Goal: Information Seeking & Learning: Learn about a topic

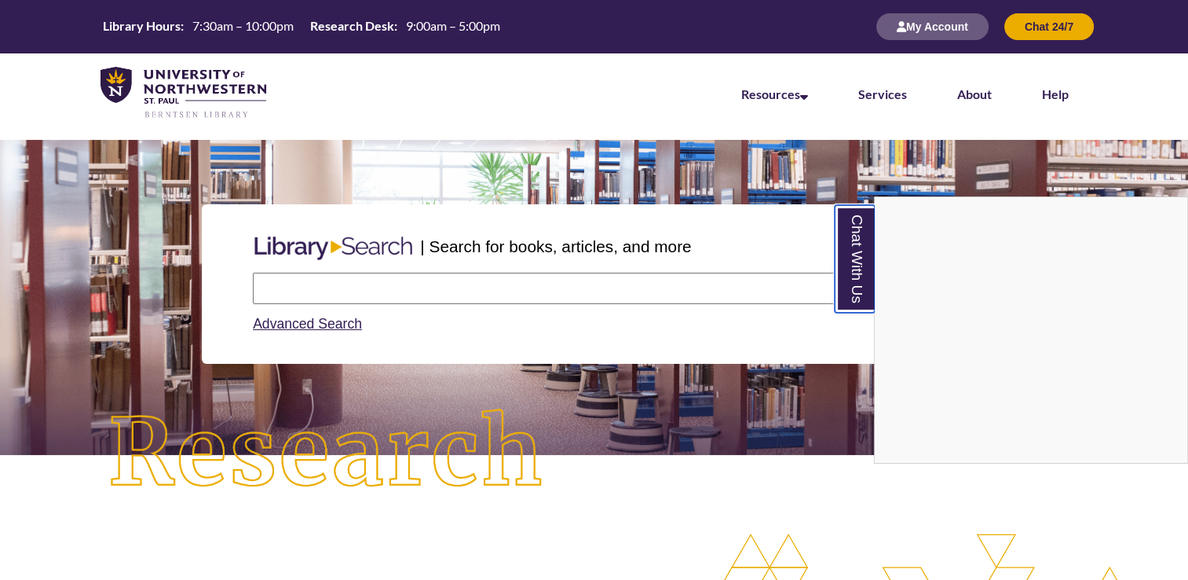
click at [853, 280] on link "Chat With Us" at bounding box center [855, 259] width 40 height 108
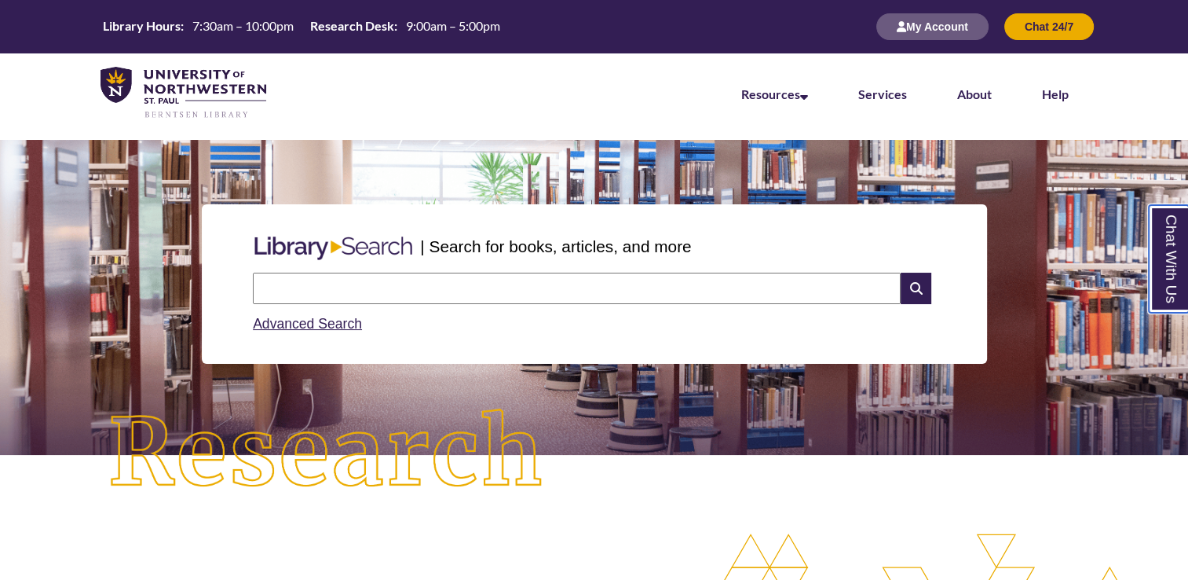
click at [1177, 265] on link "Chat With Us" at bounding box center [1169, 259] width 40 height 108
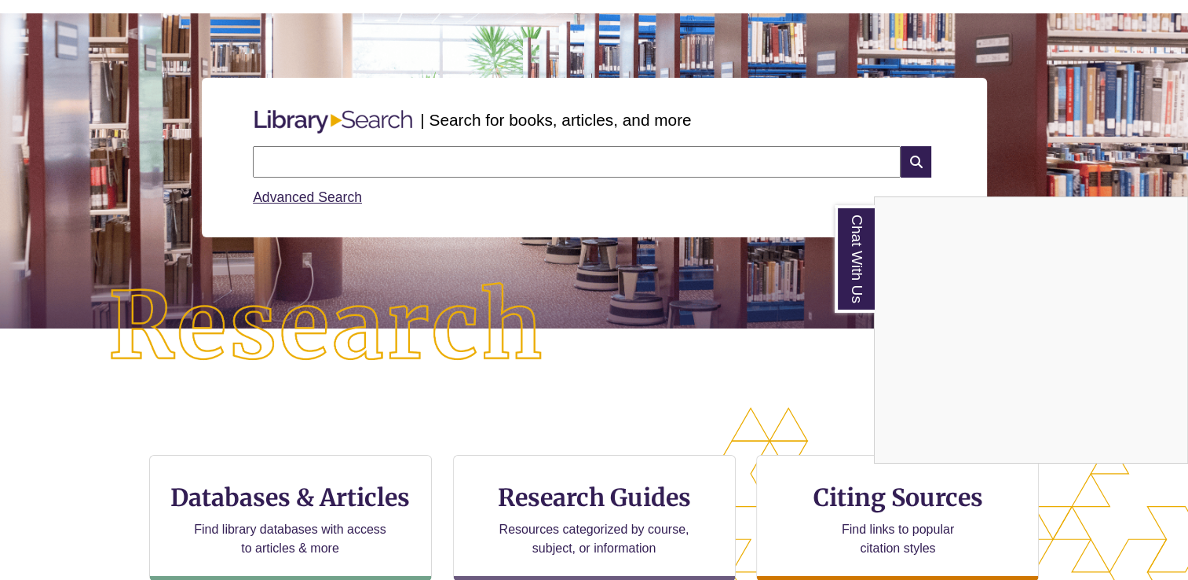
scroll to position [101, 0]
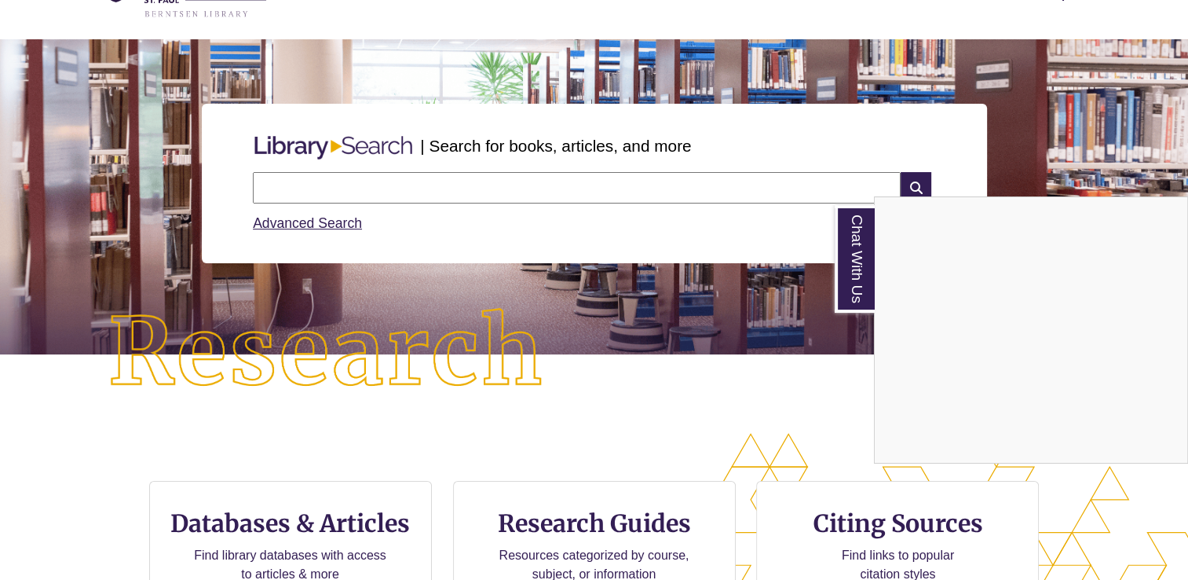
click at [360, 192] on input "text" at bounding box center [577, 187] width 648 height 31
type input "**********"
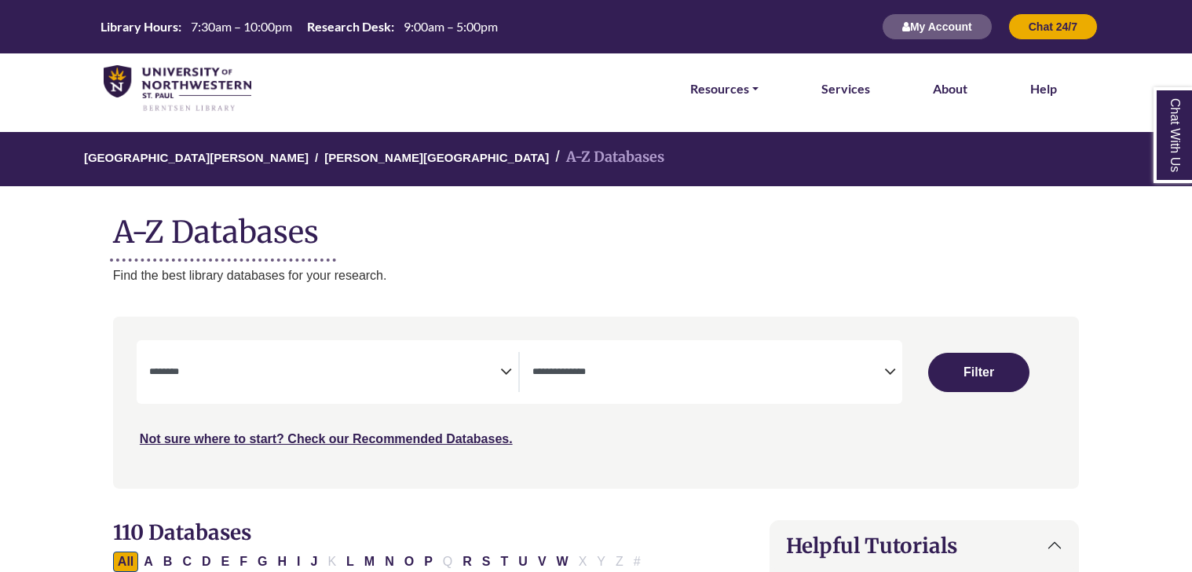
select select "Database Subject Filter"
select select "Database Types Filter"
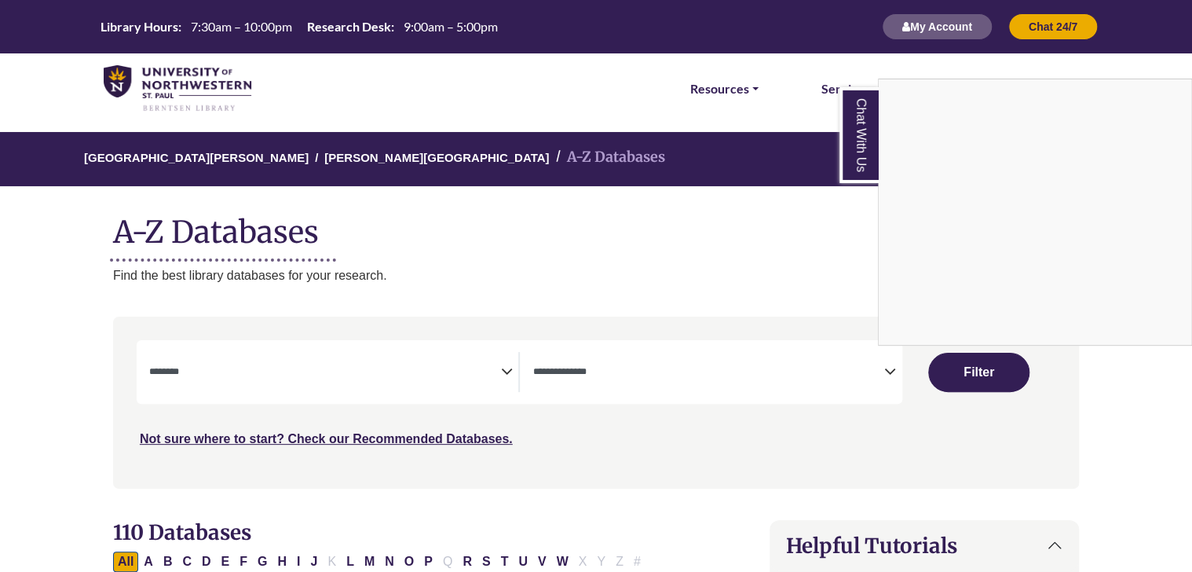
click at [864, 141] on link "Chat With Us" at bounding box center [859, 135] width 39 height 96
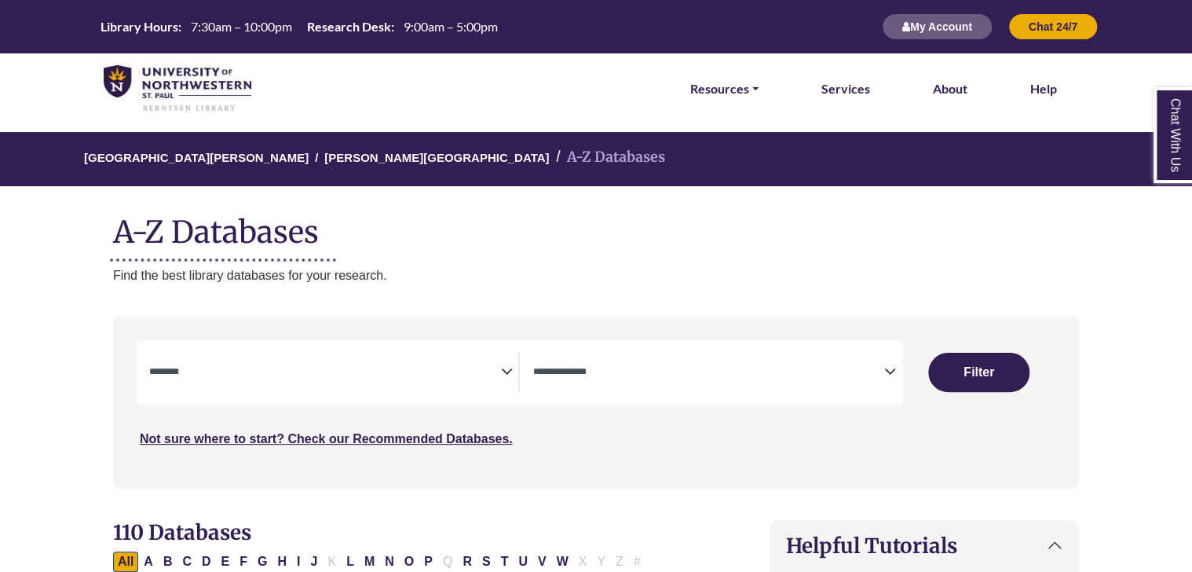
click at [250, 379] on textarea "Search" at bounding box center [325, 373] width 352 height 13
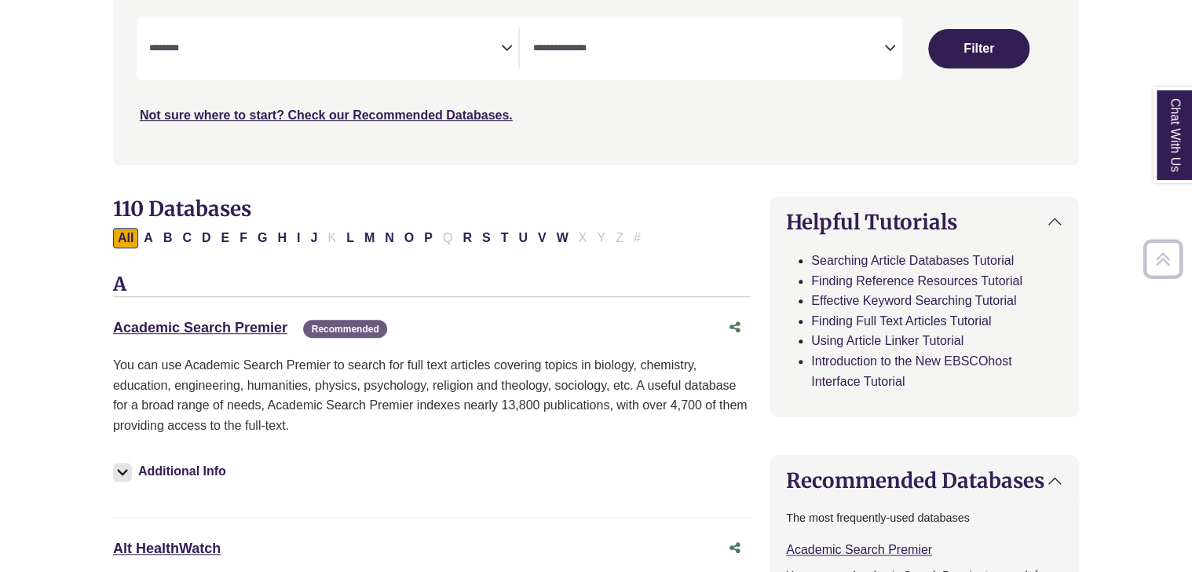
scroll to position [342, 0]
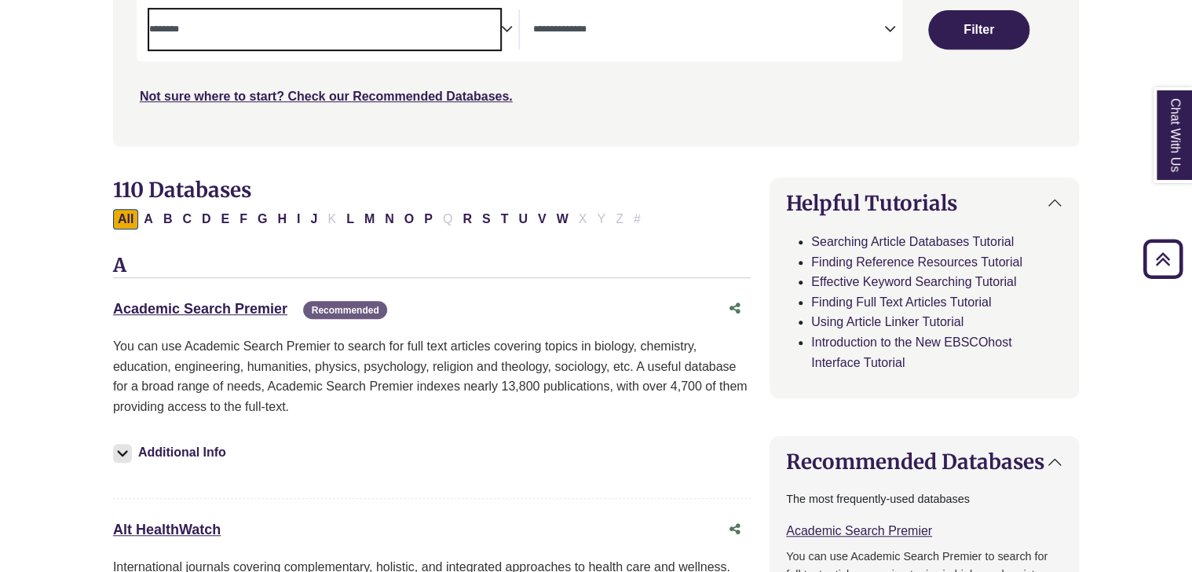
click at [198, 42] on span "Search filters" at bounding box center [325, 29] width 352 height 40
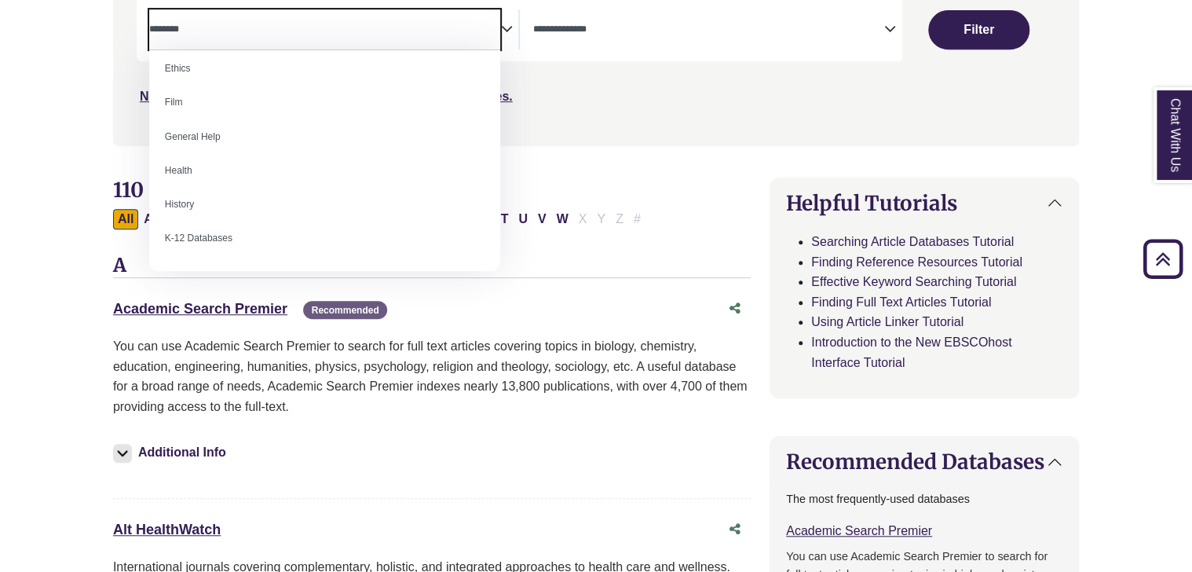
scroll to position [626, 0]
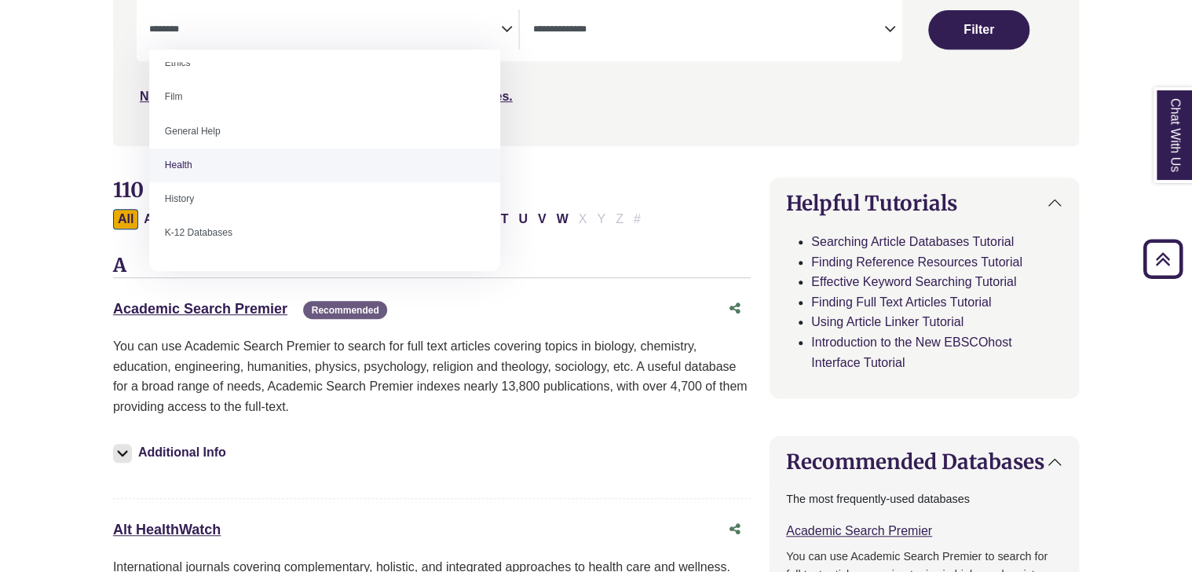
select select "*****"
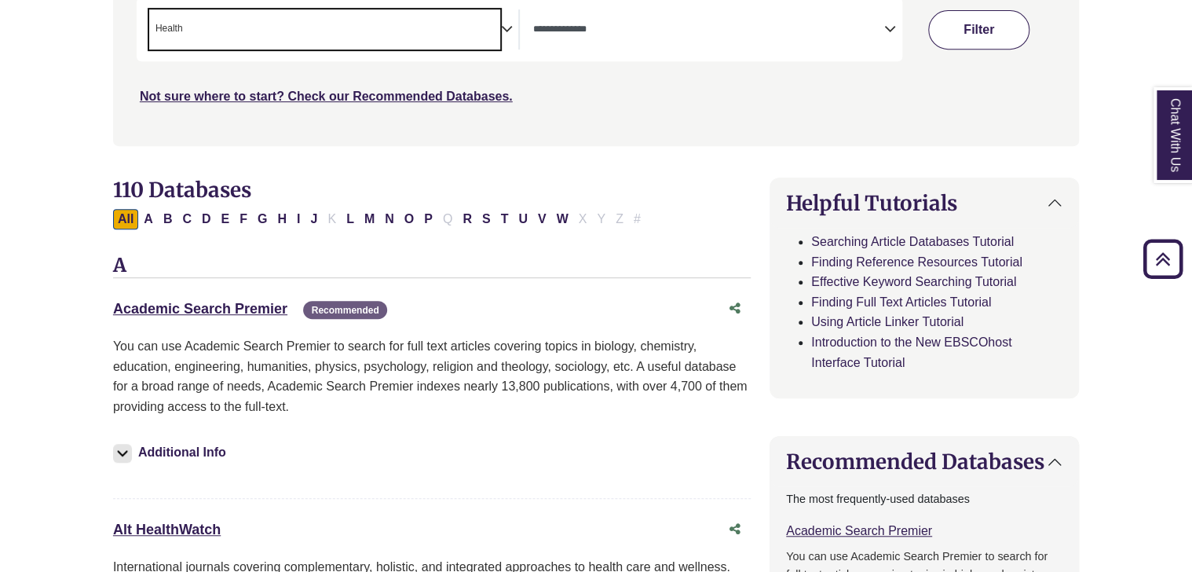
click at [971, 27] on button "Filter" at bounding box center [978, 29] width 101 height 39
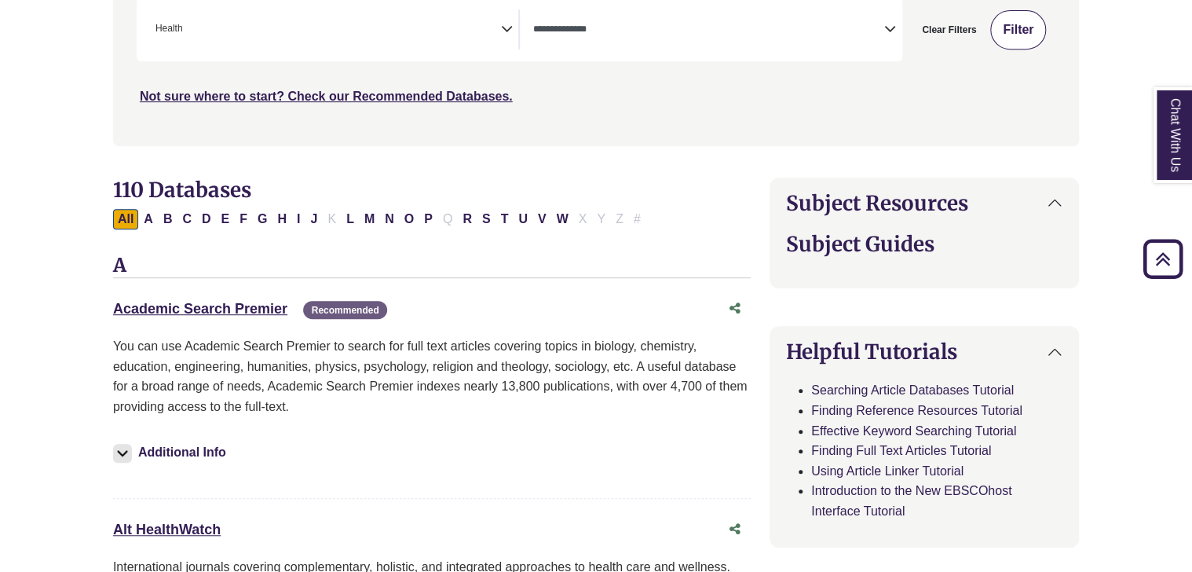
select select "Database Types Filter"
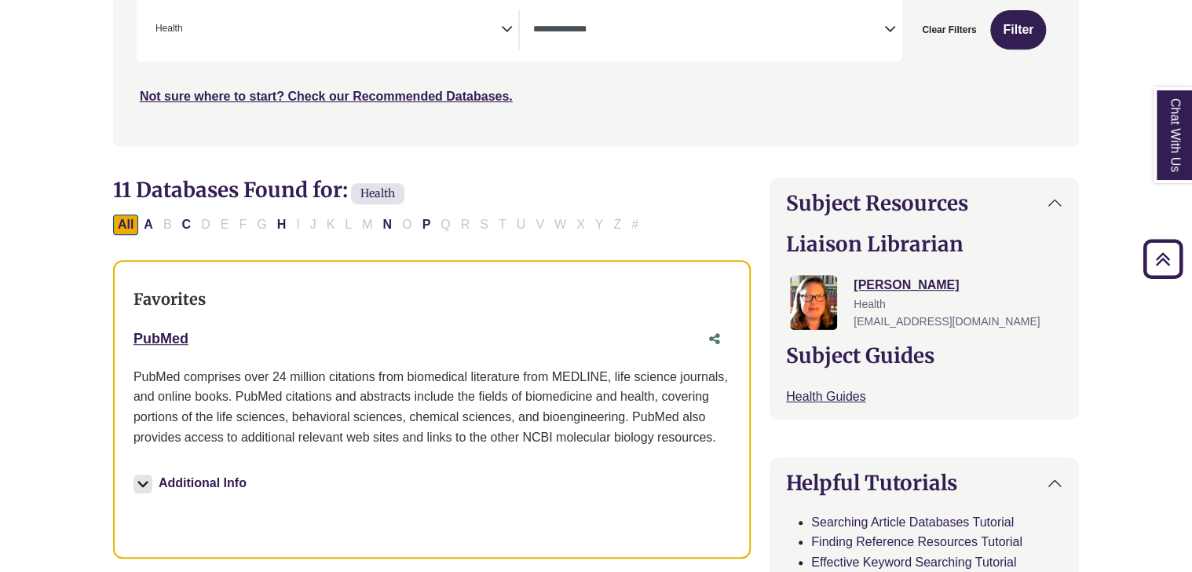
drag, startPoint x: 167, startPoint y: 342, endPoint x: 42, endPoint y: 357, distance: 125.0
click at [144, 333] on link "PubMed This link opens in a new window" at bounding box center [161, 339] width 55 height 16
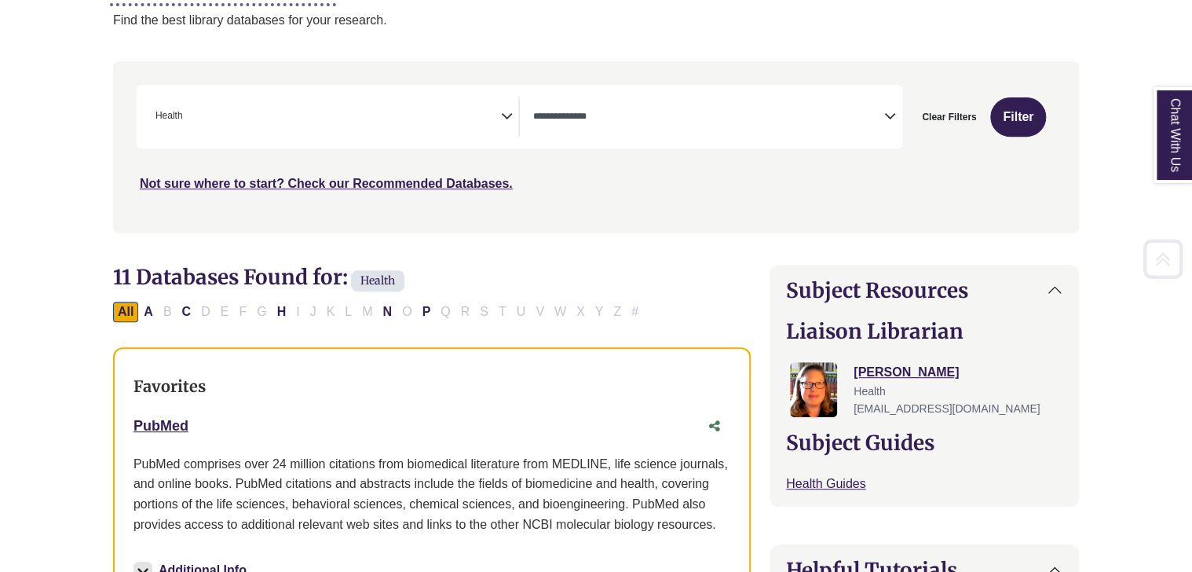
scroll to position [258, 0]
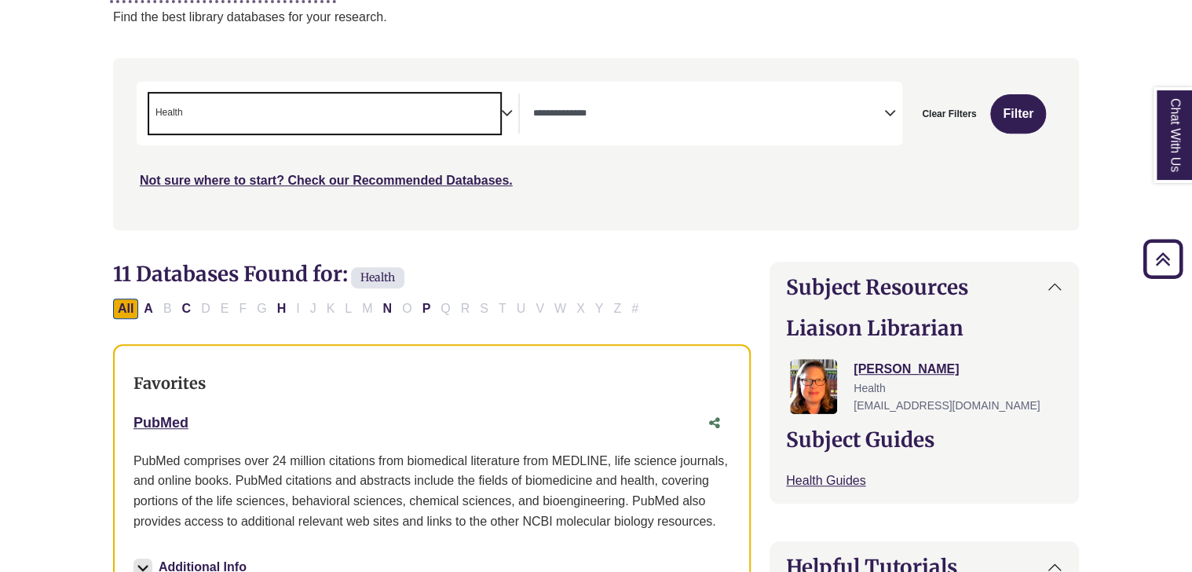
click at [316, 116] on span "× Health" at bounding box center [325, 113] width 352 height 40
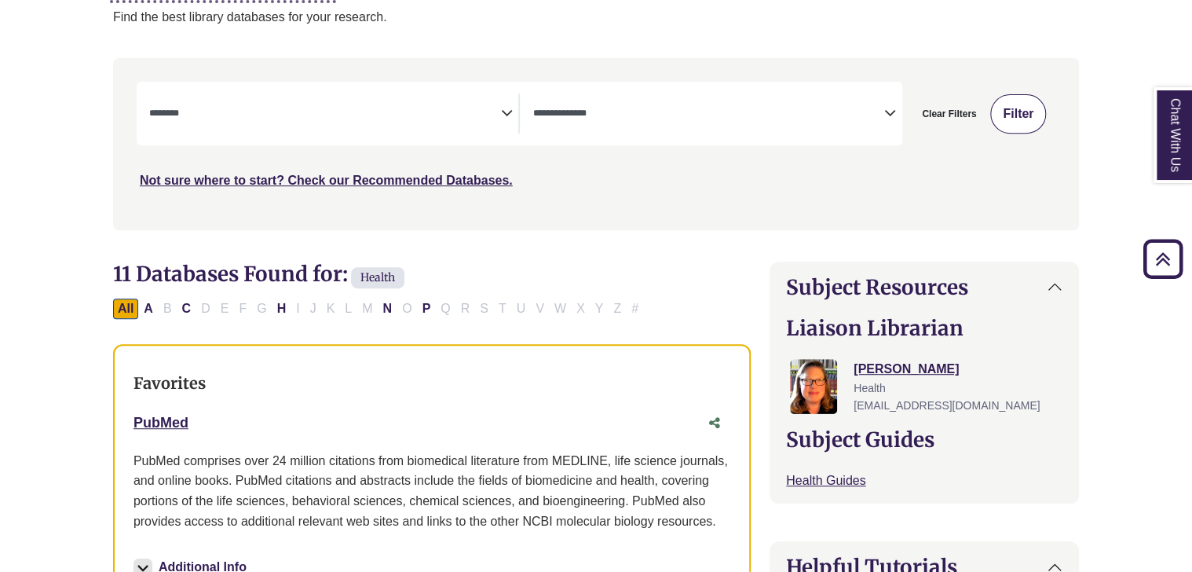
click at [1005, 115] on button "Filter" at bounding box center [1018, 113] width 56 height 39
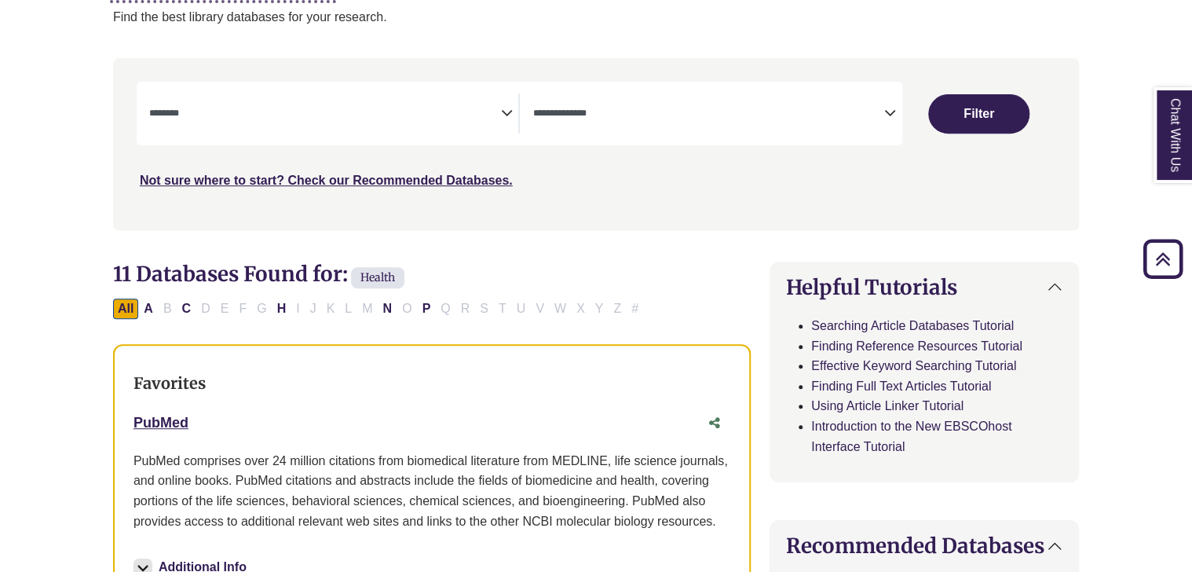
select select "Database Subject Filter"
select select "Database Types Filter"
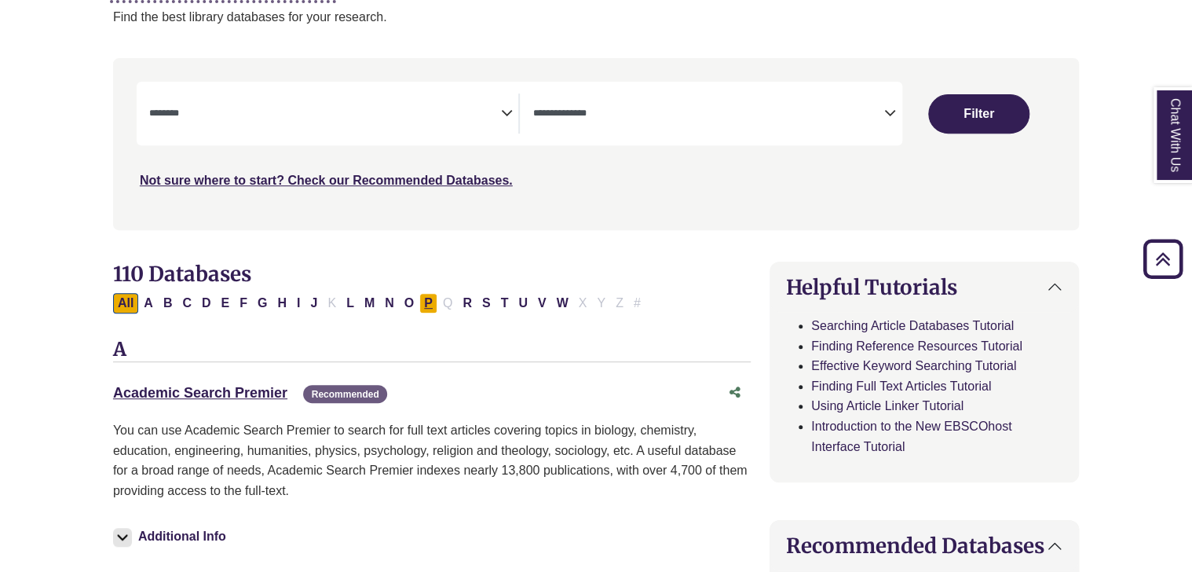
click at [423, 305] on button "P" at bounding box center [428, 303] width 18 height 20
select select "Database Subject Filter"
select select "Database Types Filter"
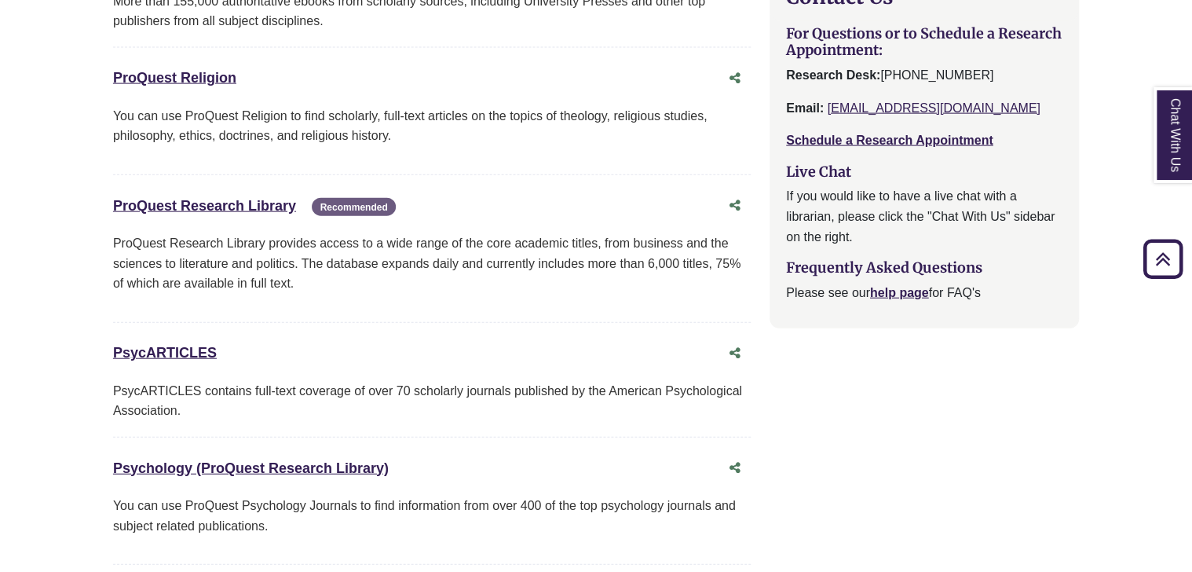
scroll to position [1719, 0]
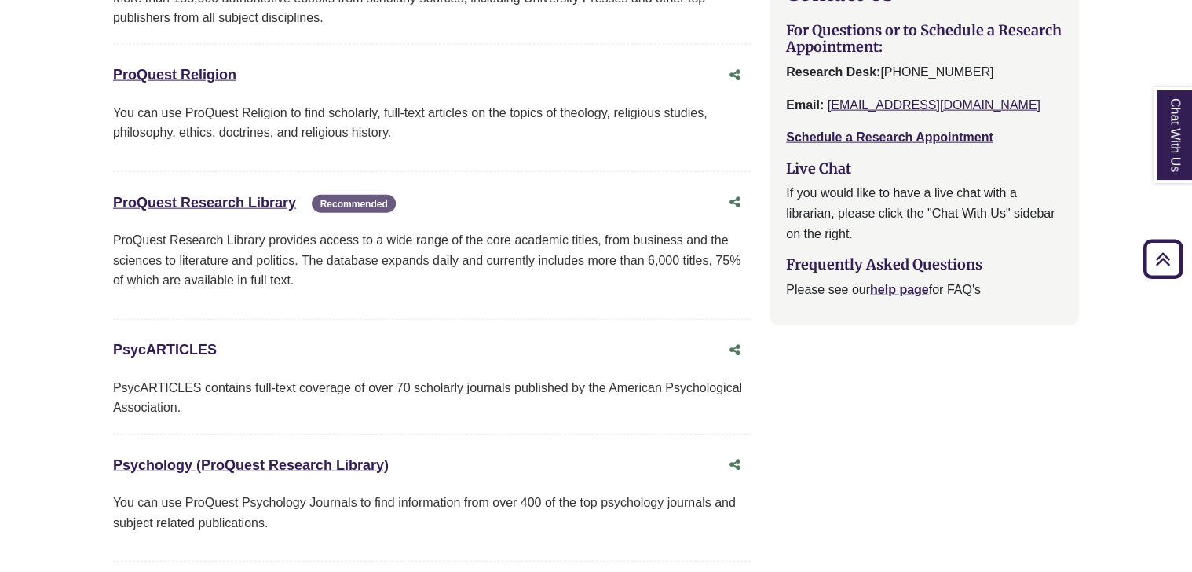
click at [193, 344] on link "PsycARTICLES This link opens in a new window" at bounding box center [165, 350] width 104 height 16
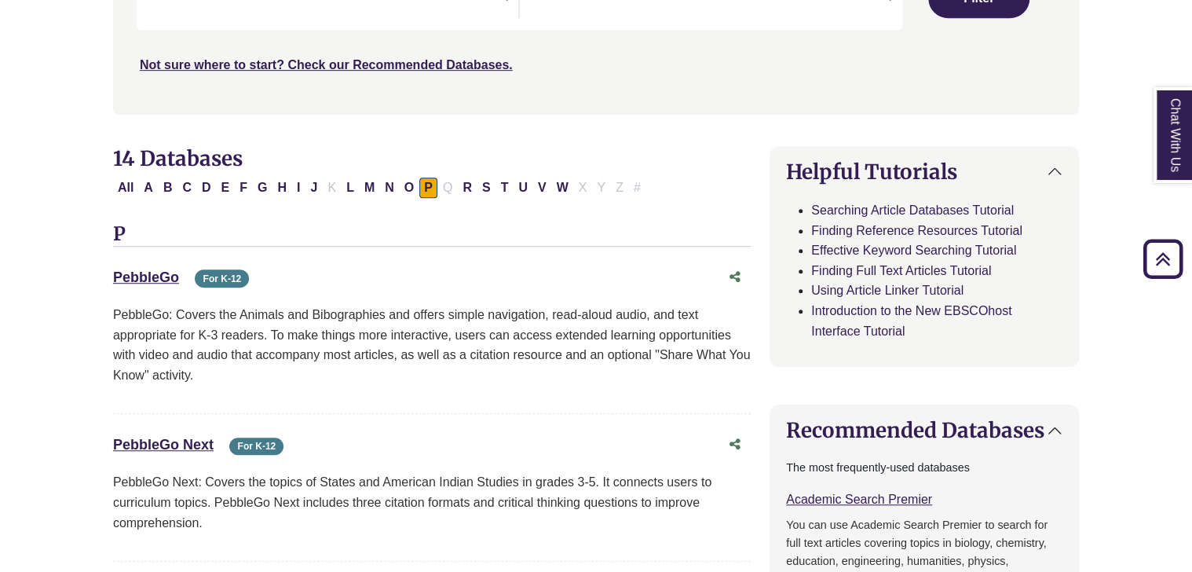
scroll to position [370, 0]
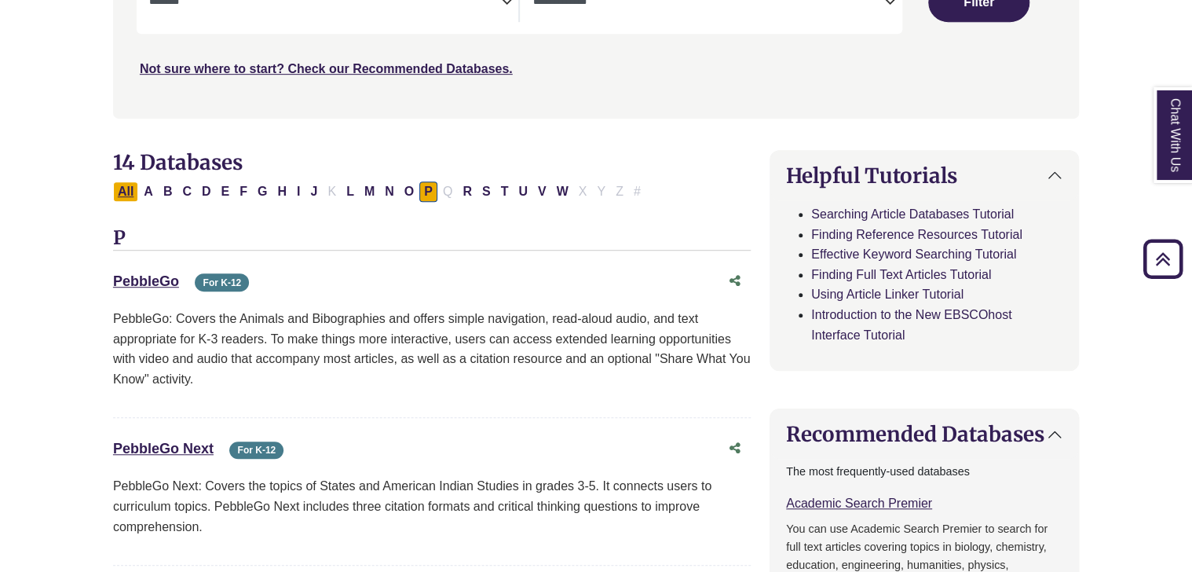
click at [134, 192] on button "All" at bounding box center [125, 191] width 25 height 20
select select "Database Subject Filter"
select select "Database Types Filter"
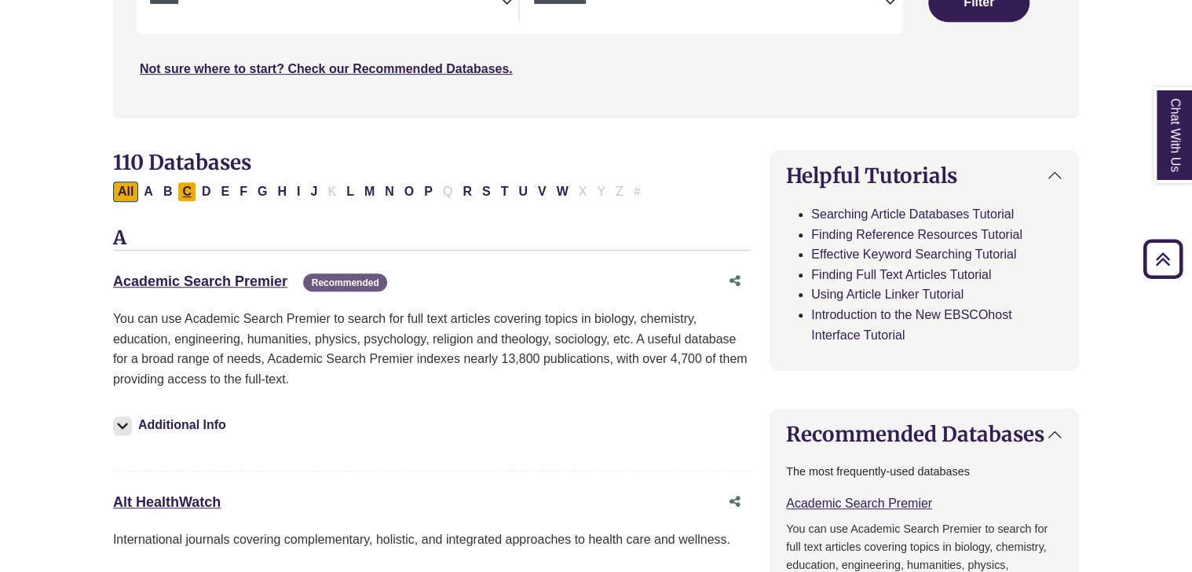
click at [193, 189] on button "C" at bounding box center [187, 191] width 19 height 20
select select "Database Subject Filter"
select select "Database Types Filter"
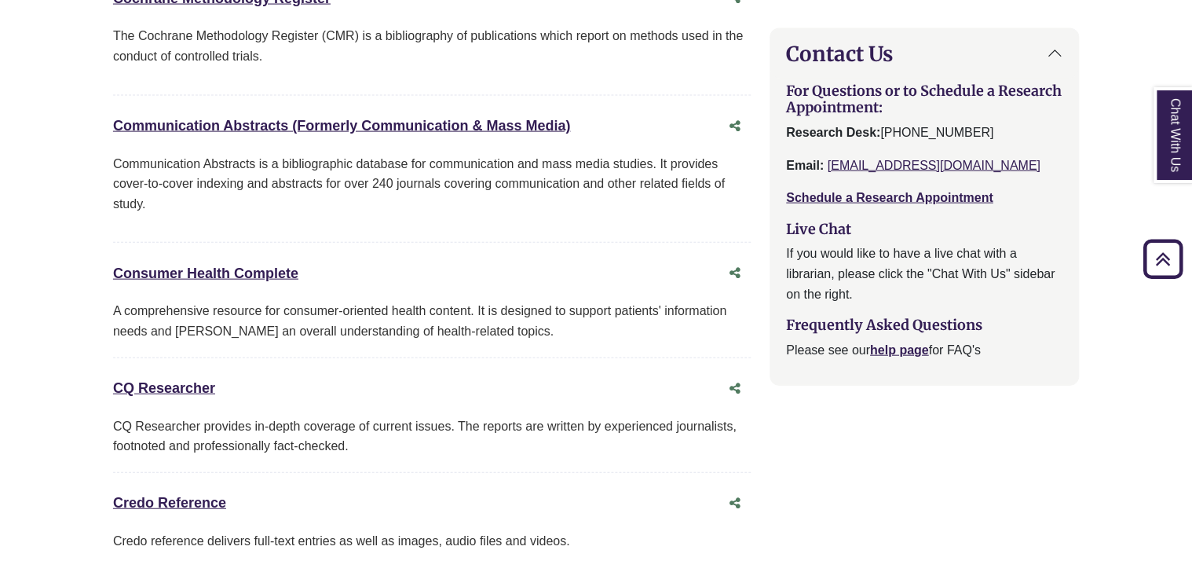
scroll to position [1671, 0]
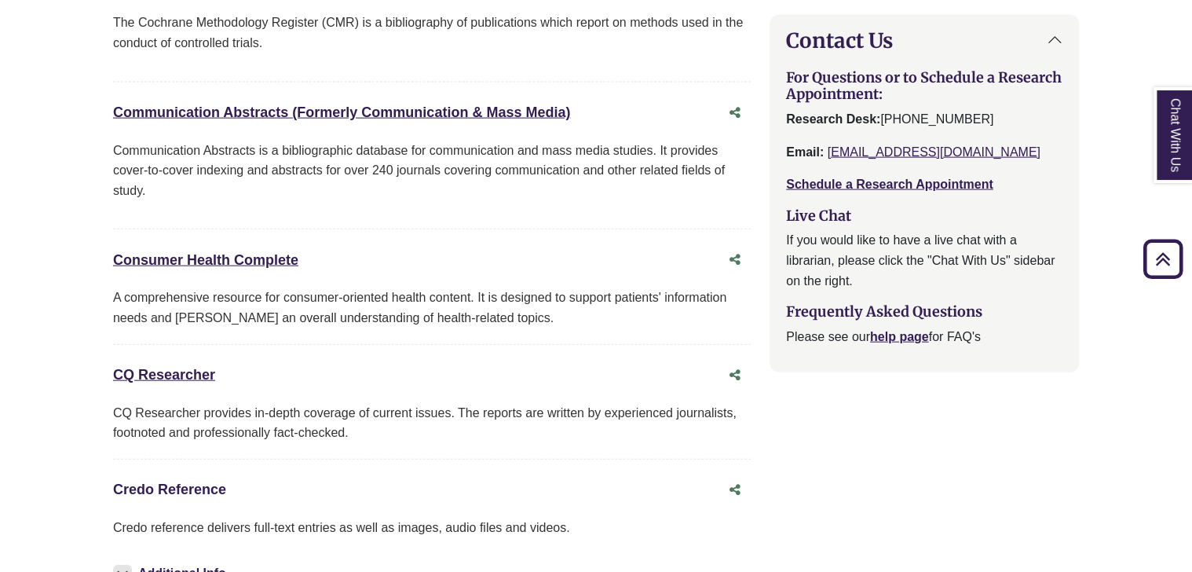
click at [192, 481] on link "Credo Reference This link opens in a new window" at bounding box center [169, 489] width 113 height 16
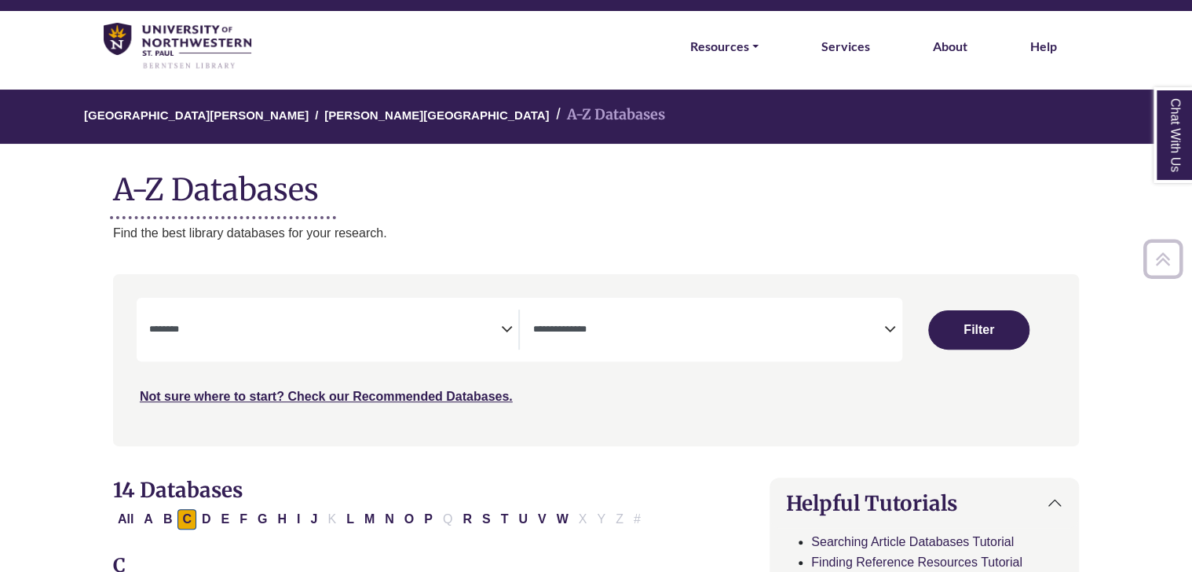
scroll to position [38, 0]
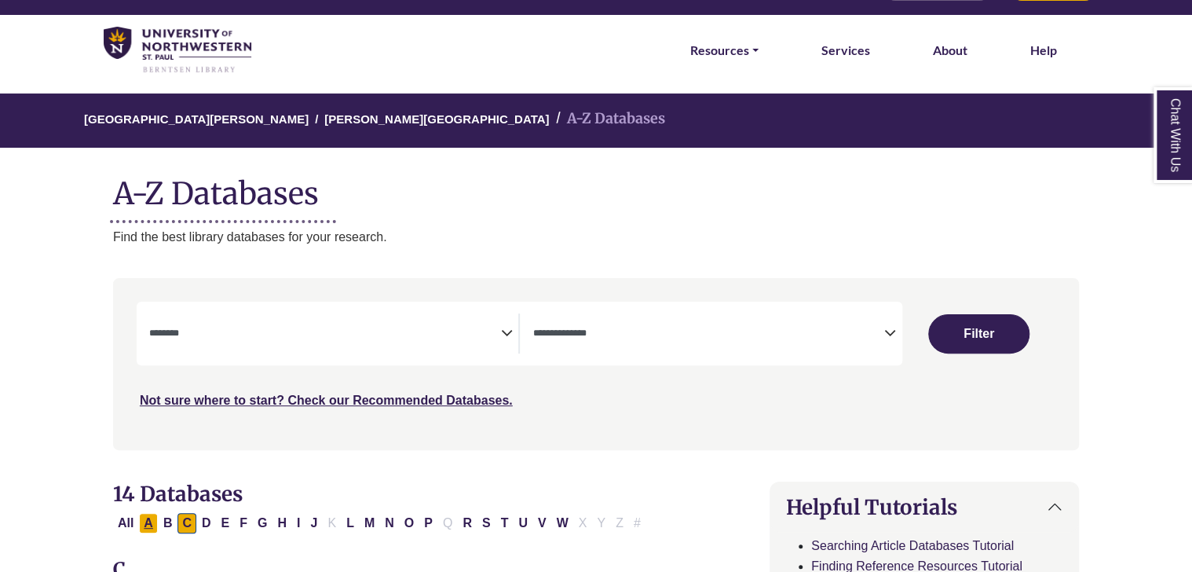
click at [151, 518] on button "A" at bounding box center [148, 523] width 19 height 20
select select "Database Subject Filter"
select select "Database Types Filter"
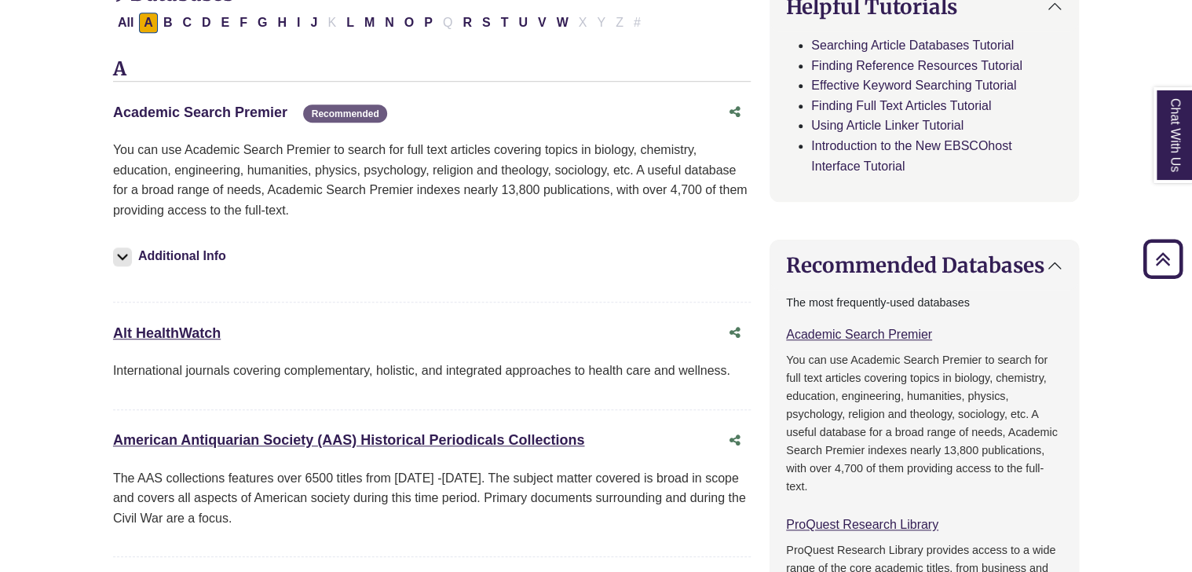
click at [205, 108] on link "Academic Search Premier This link opens in a new window" at bounding box center [200, 112] width 174 height 16
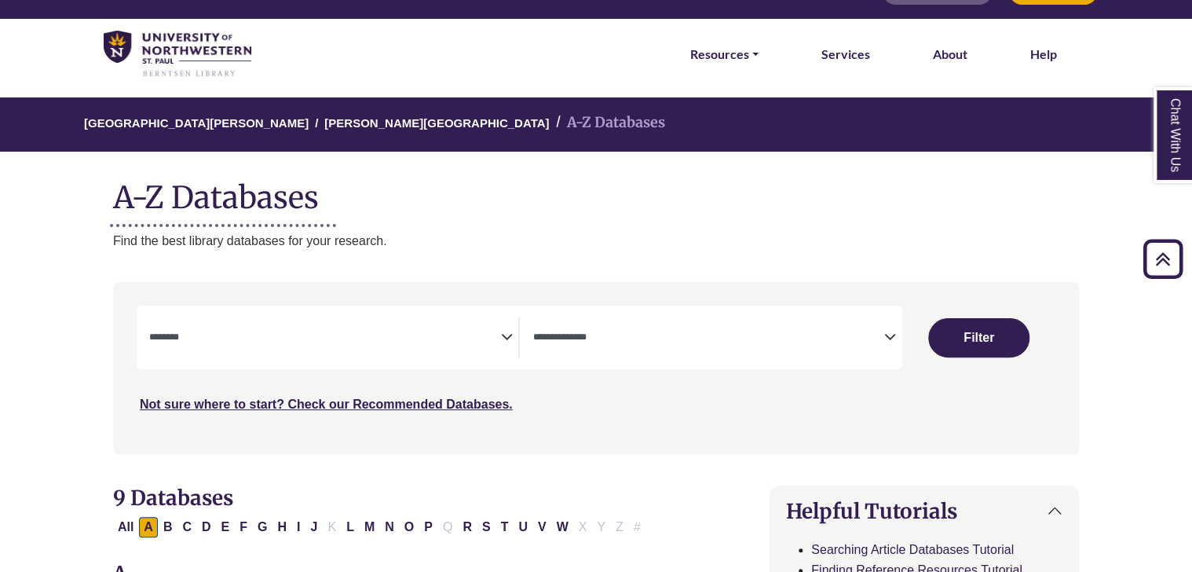
scroll to position [0, 0]
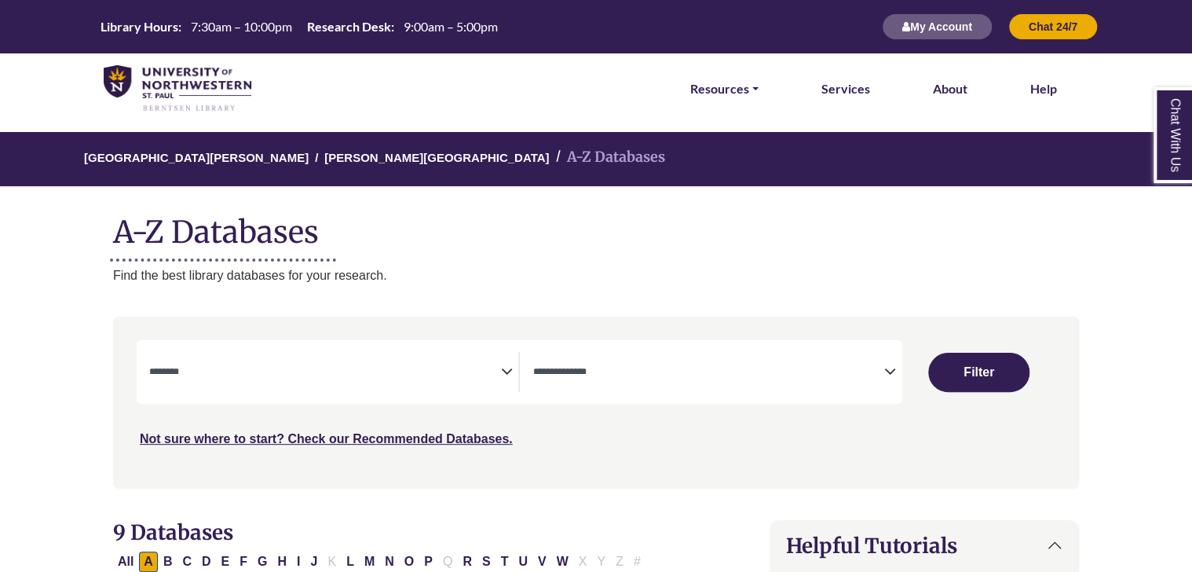
click at [190, 92] on img at bounding box center [178, 88] width 148 height 47
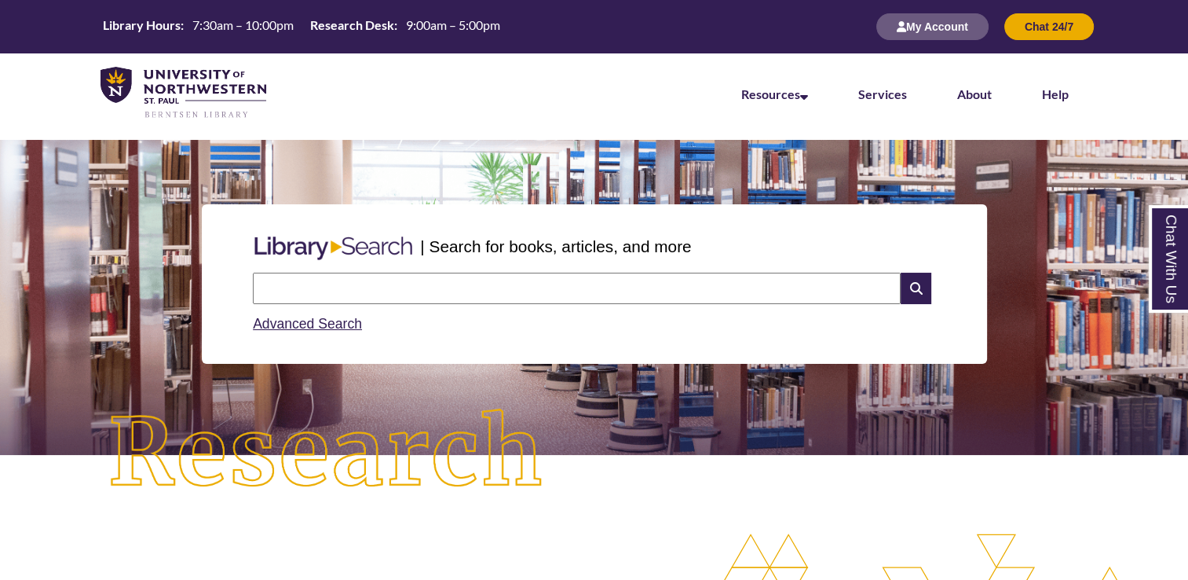
click at [440, 278] on input "text" at bounding box center [577, 288] width 648 height 31
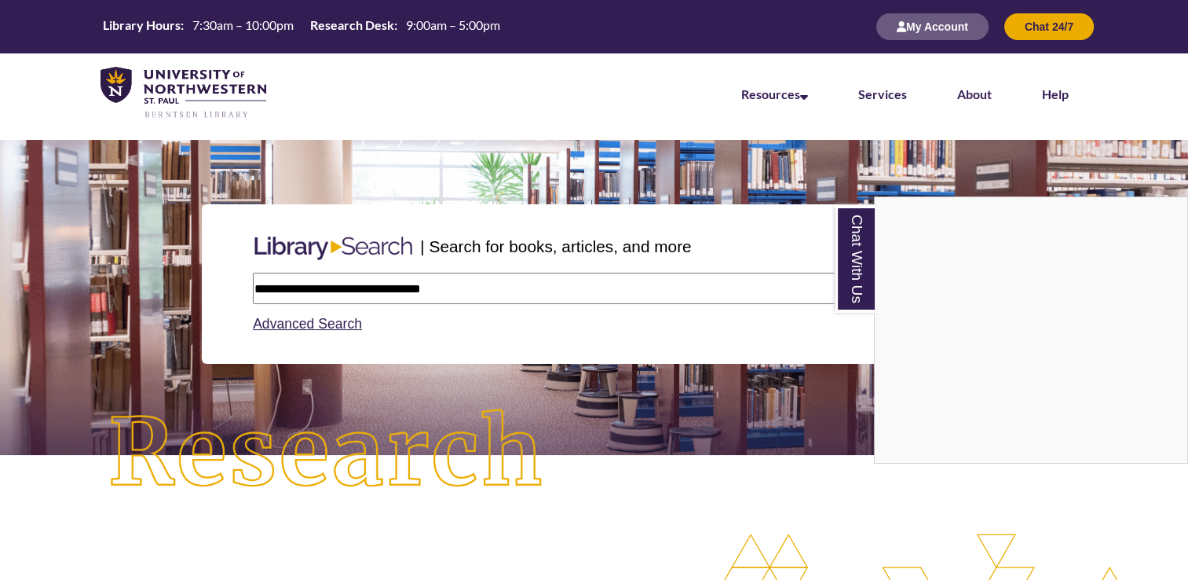
type input "**********"
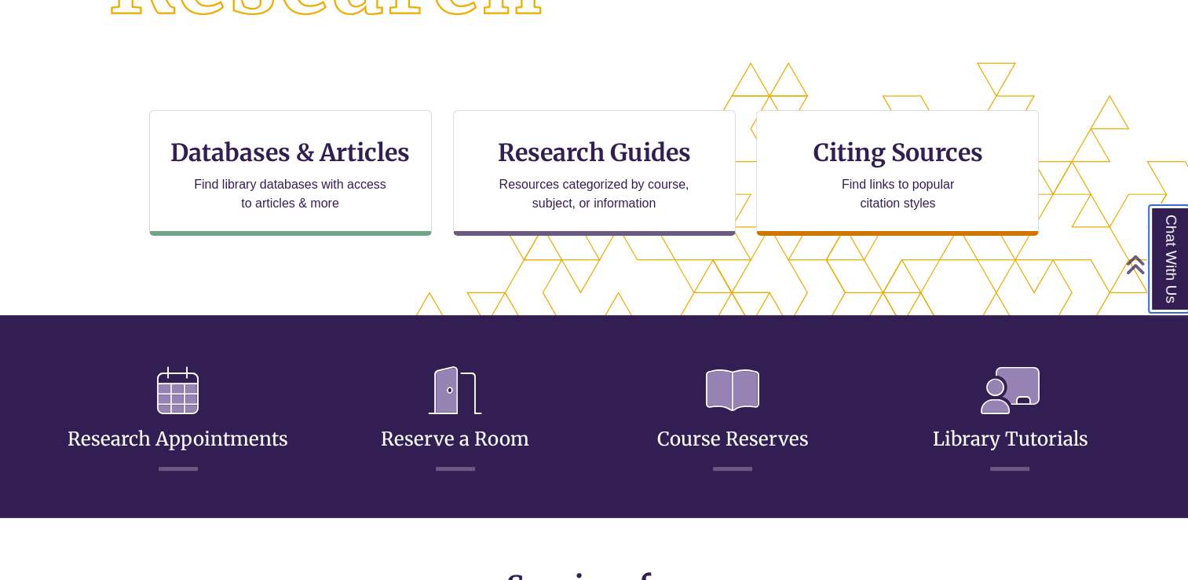
scroll to position [478, 0]
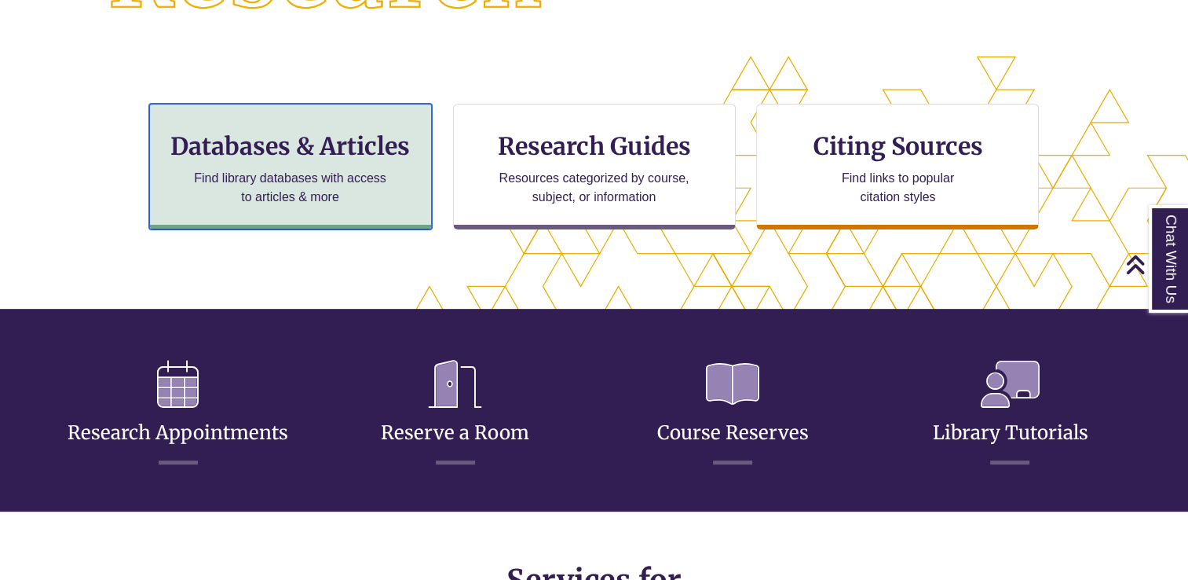
click at [414, 196] on div "Databases & Articles Find library databases with access to articles & more" at bounding box center [290, 167] width 283 height 126
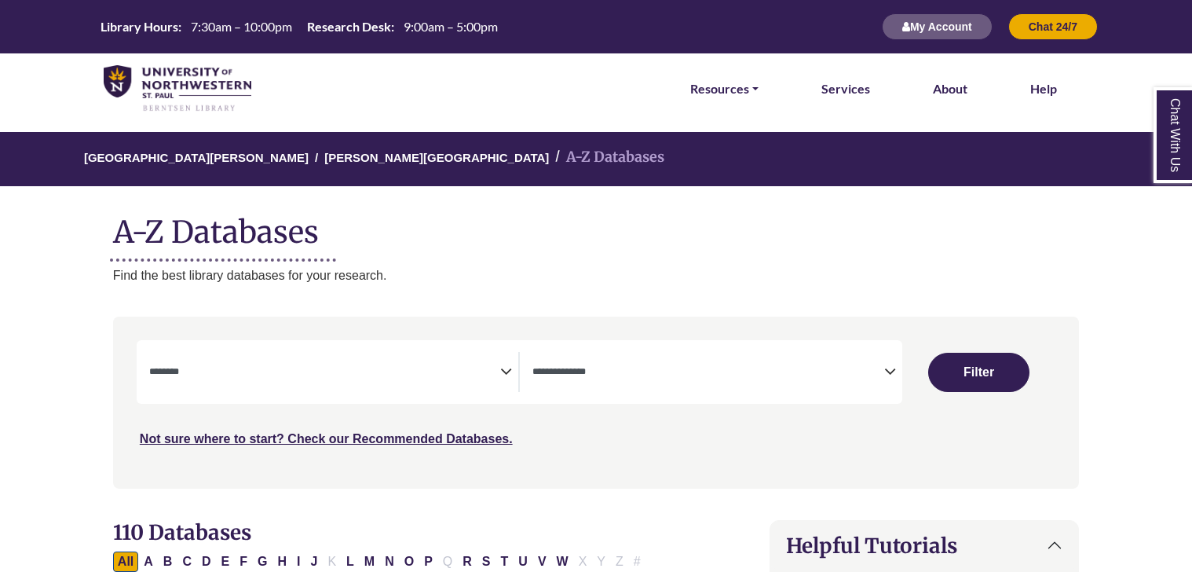
select select "Database Subject Filter"
select select "Database Types Filter"
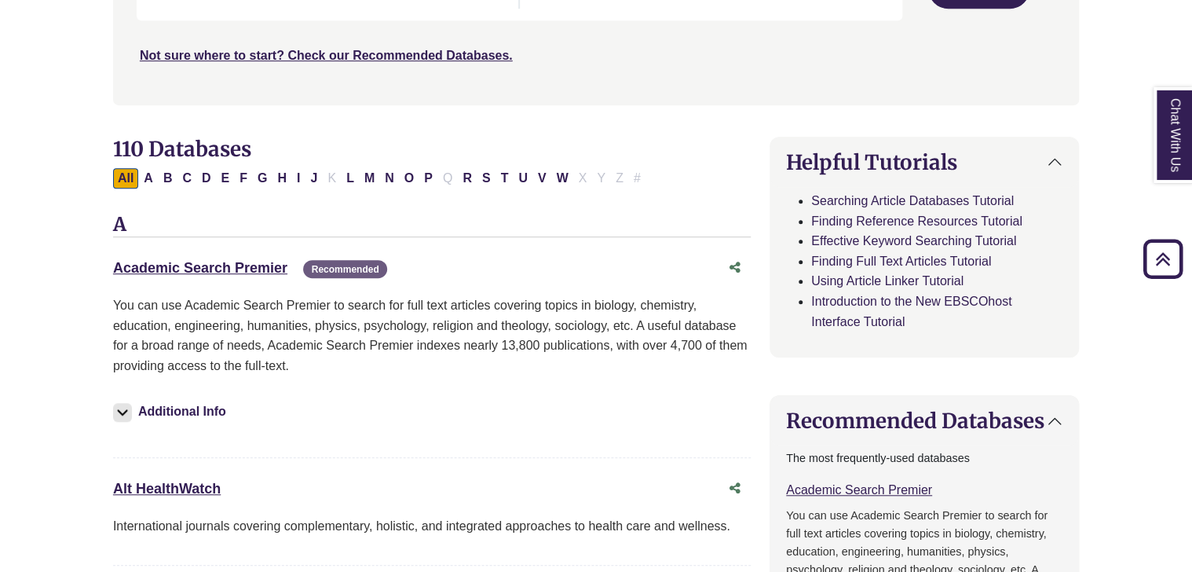
scroll to position [419, 0]
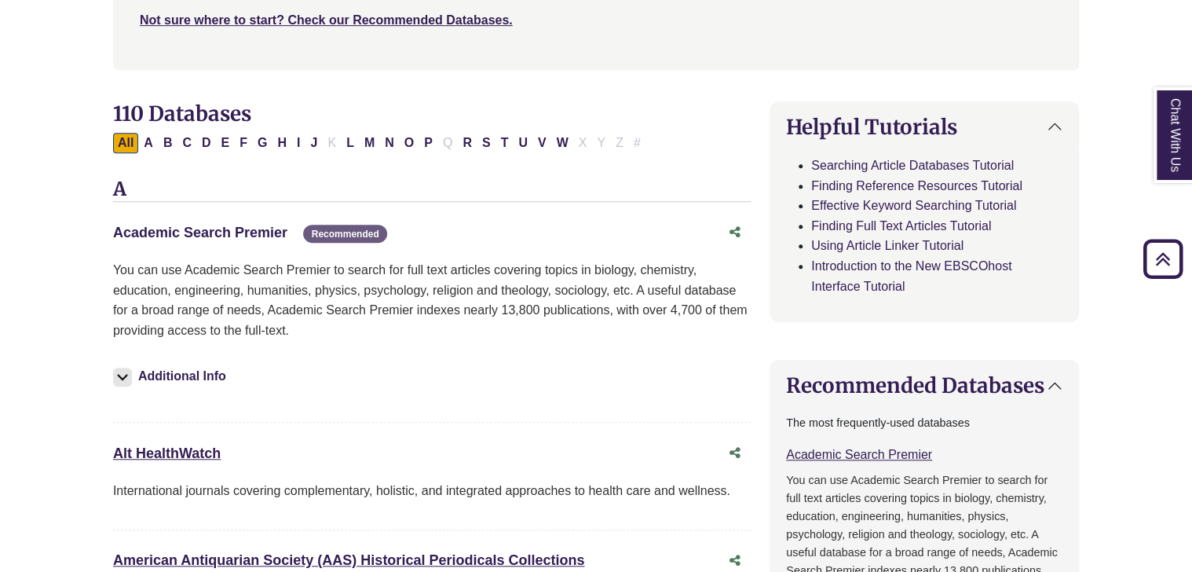
click at [198, 232] on link "Academic Search Premier This link opens in a new window" at bounding box center [200, 233] width 174 height 16
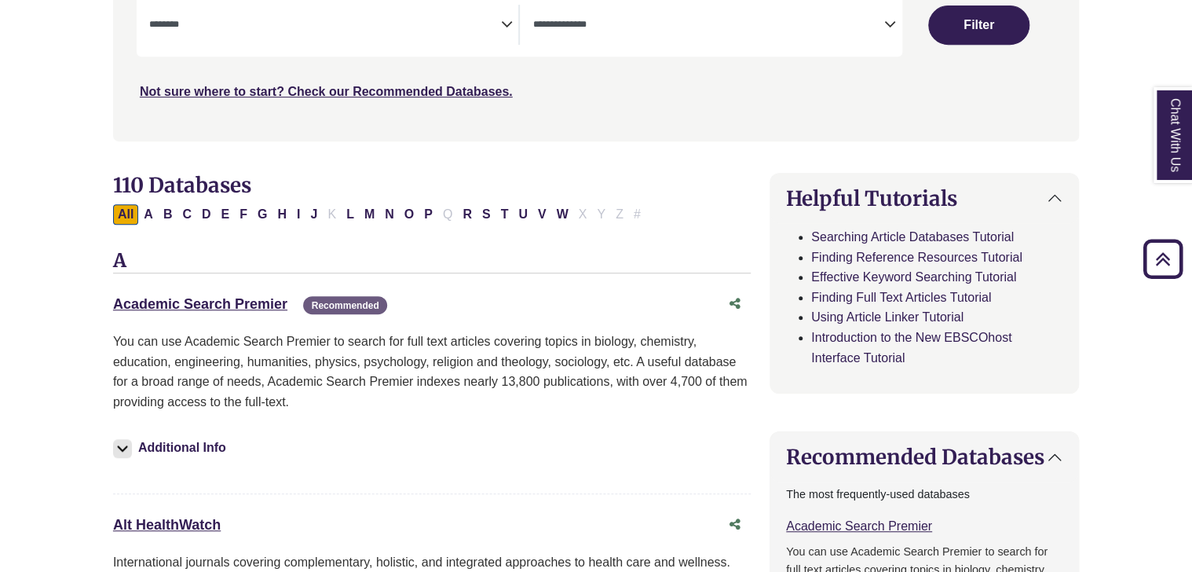
scroll to position [330, 0]
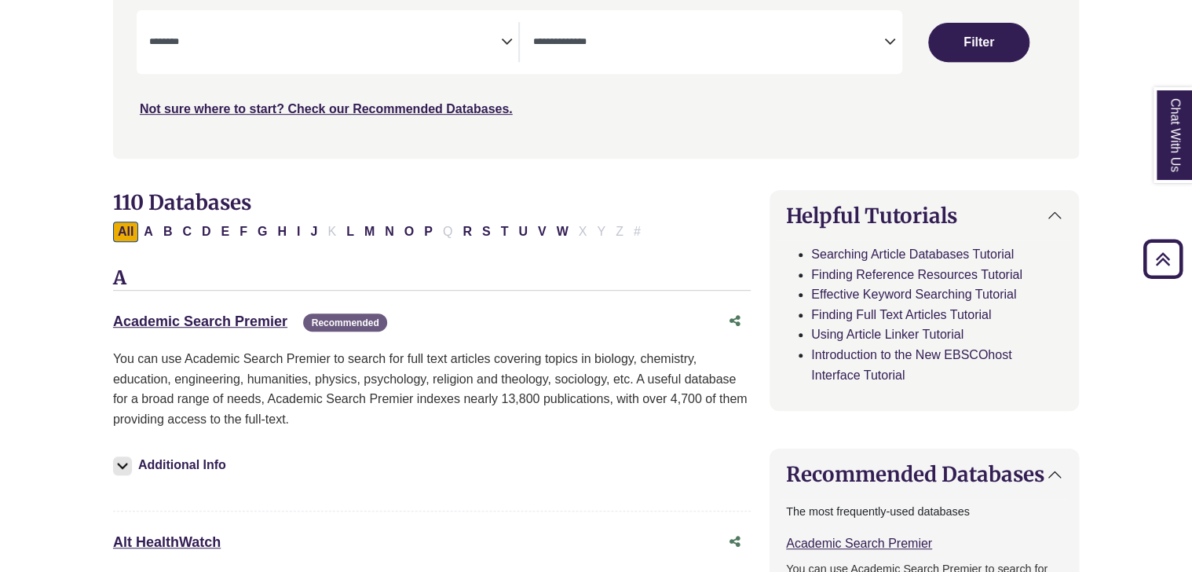
click at [339, 46] on textarea "Search" at bounding box center [325, 43] width 352 height 13
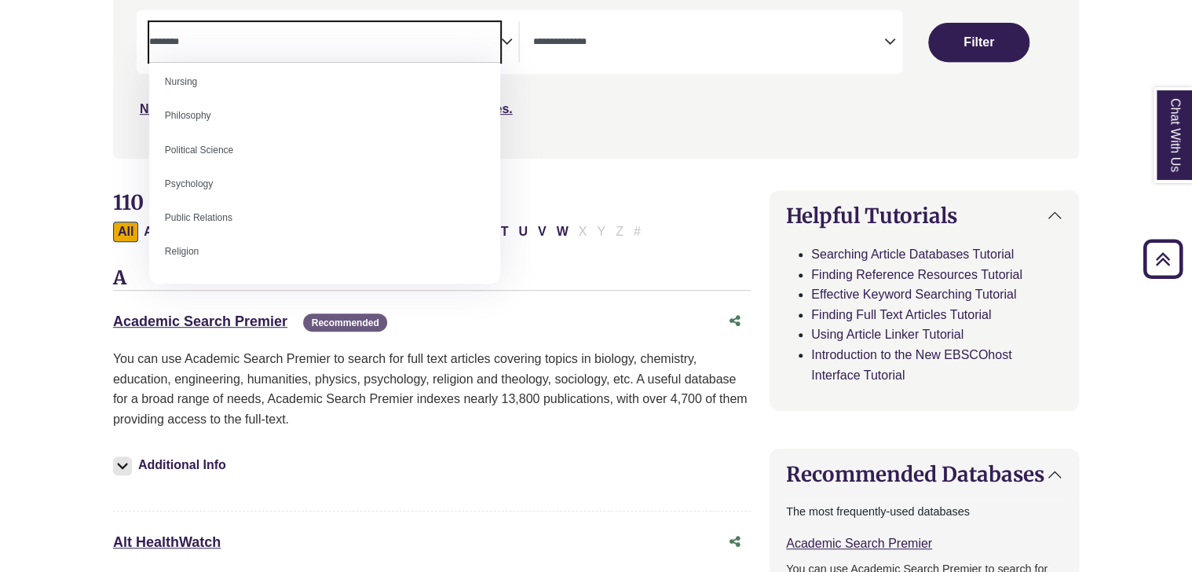
scroll to position [1169, 0]
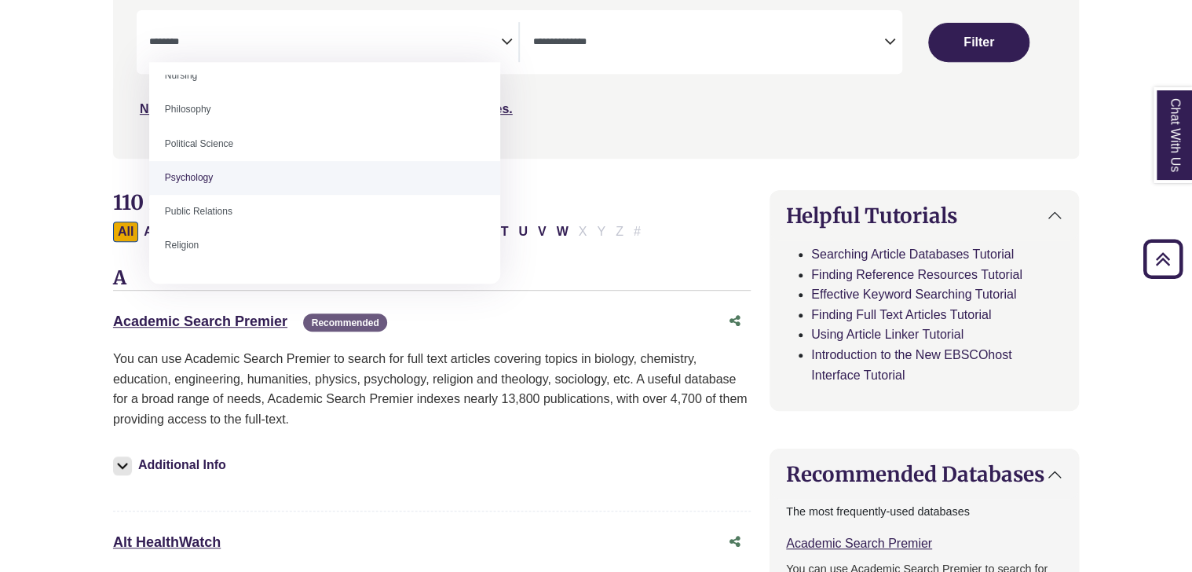
select select "*****"
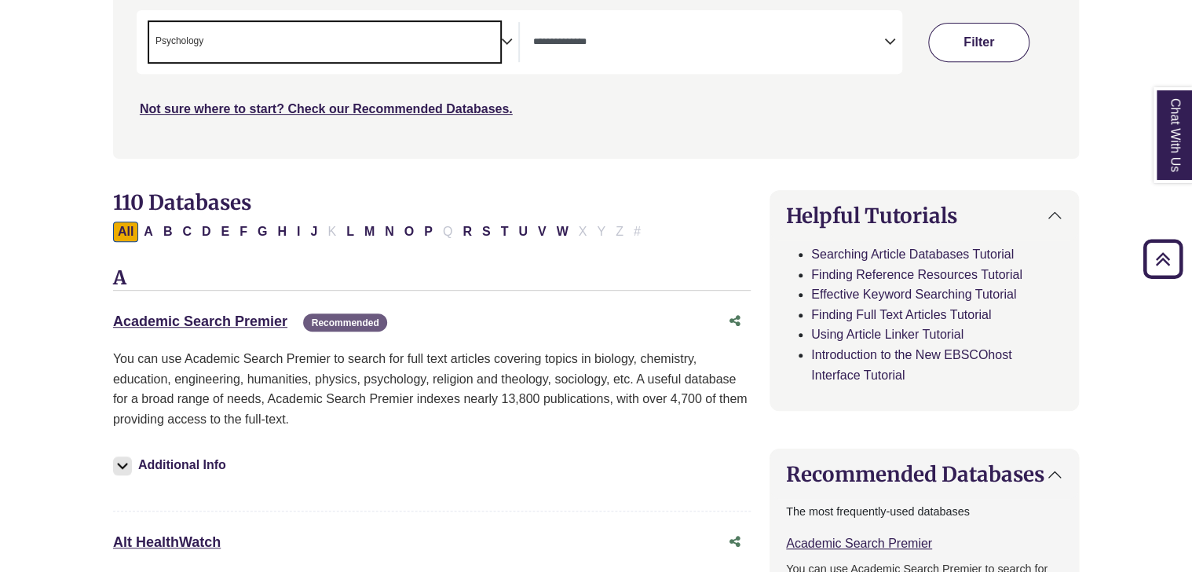
click at [974, 44] on button "Filter" at bounding box center [978, 42] width 101 height 39
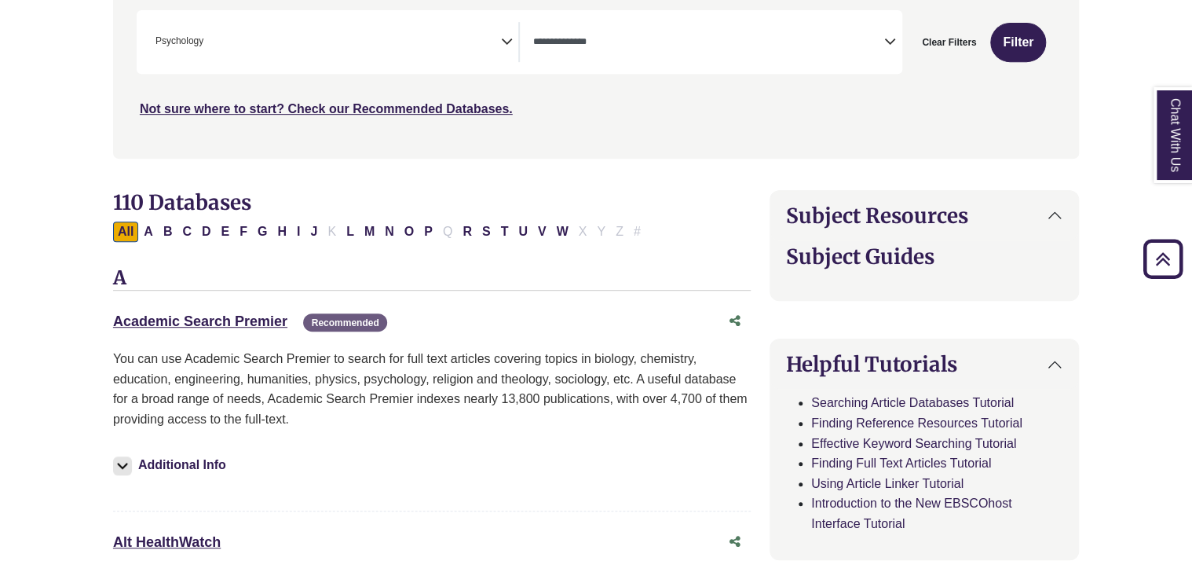
select select "Database Types Filter"
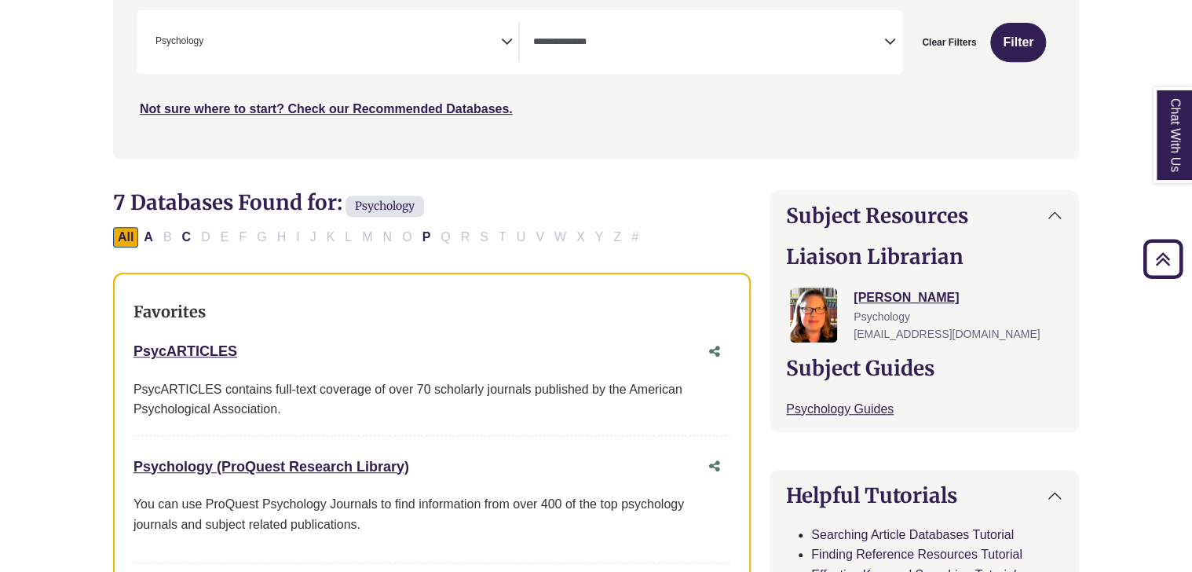
click at [298, 42] on span "× Psychology" at bounding box center [325, 42] width 352 height 40
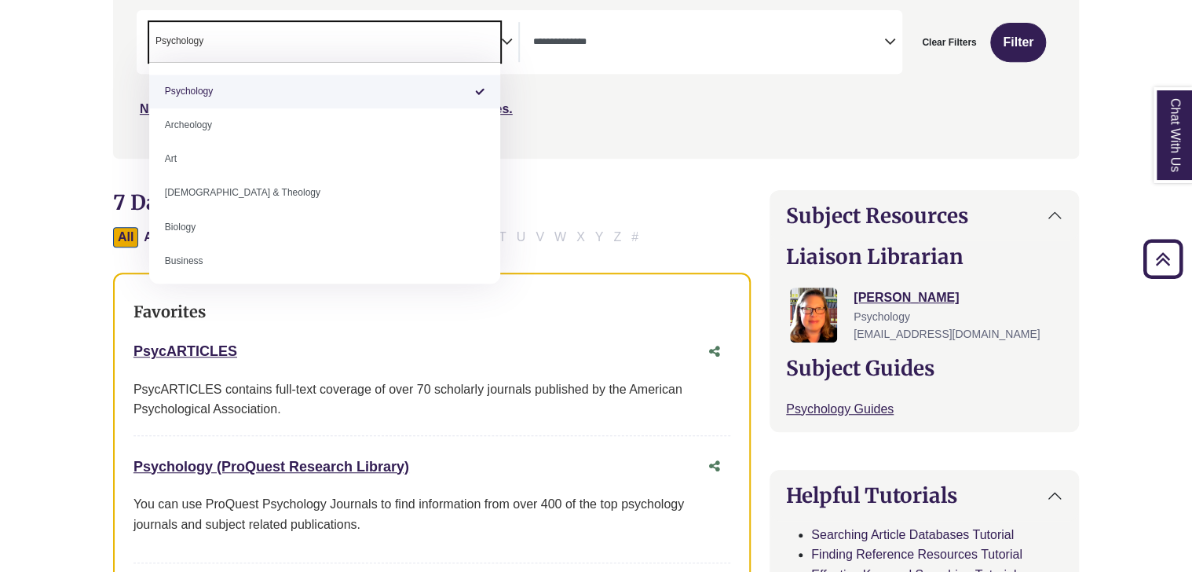
select select "Database Subject Filter"
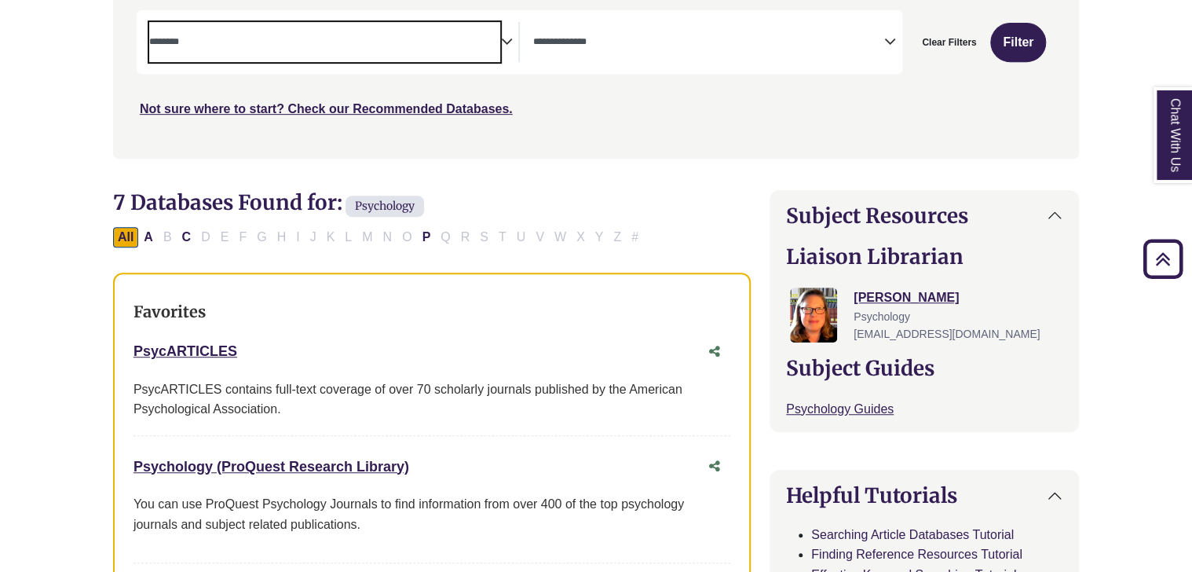
click at [562, 55] on span "Search filters" at bounding box center [709, 42] width 352 height 40
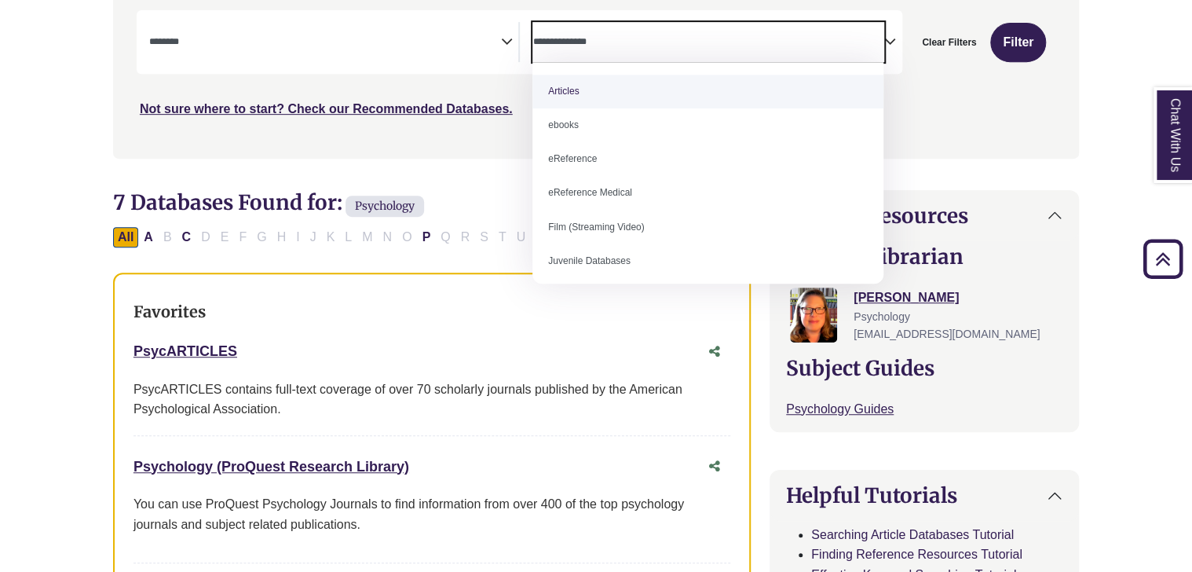
select select "*****"
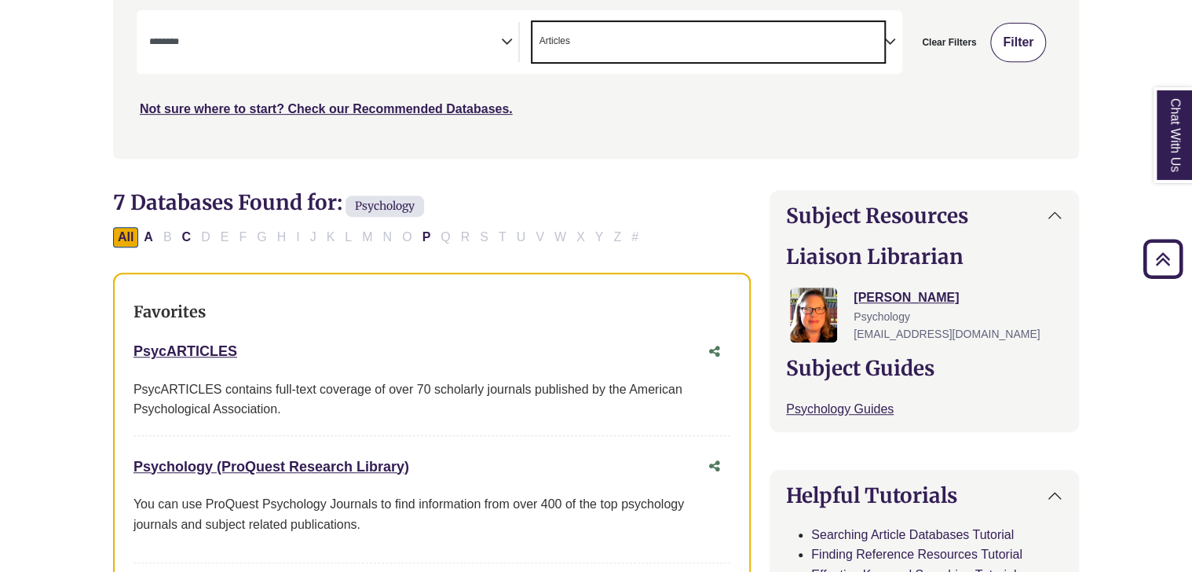
click at [1011, 42] on button "Filter" at bounding box center [1018, 42] width 56 height 39
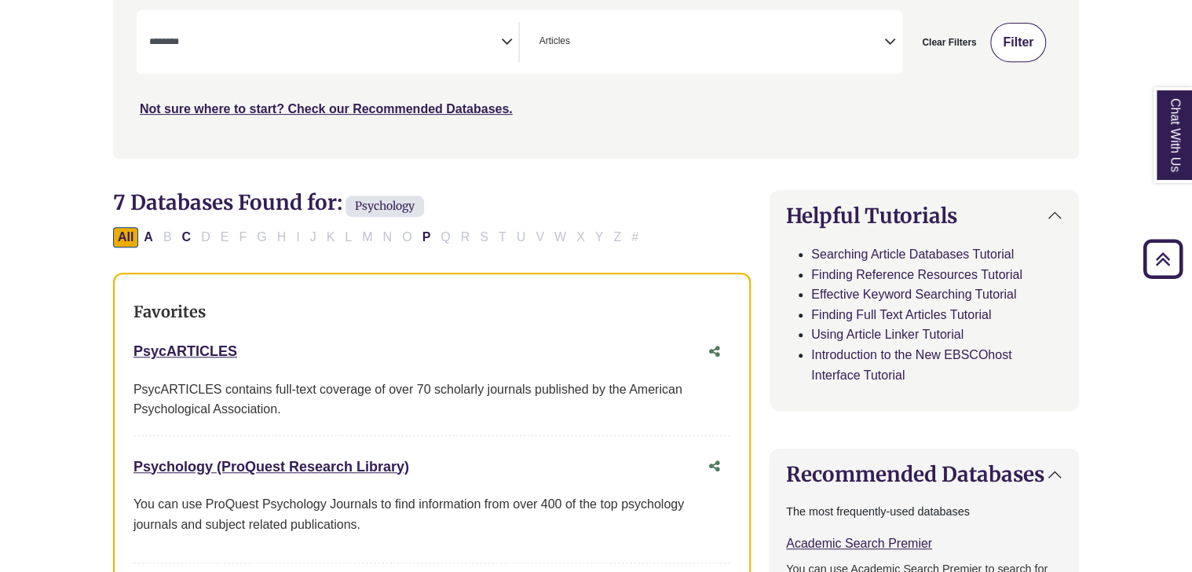
select select "Database Subject Filter"
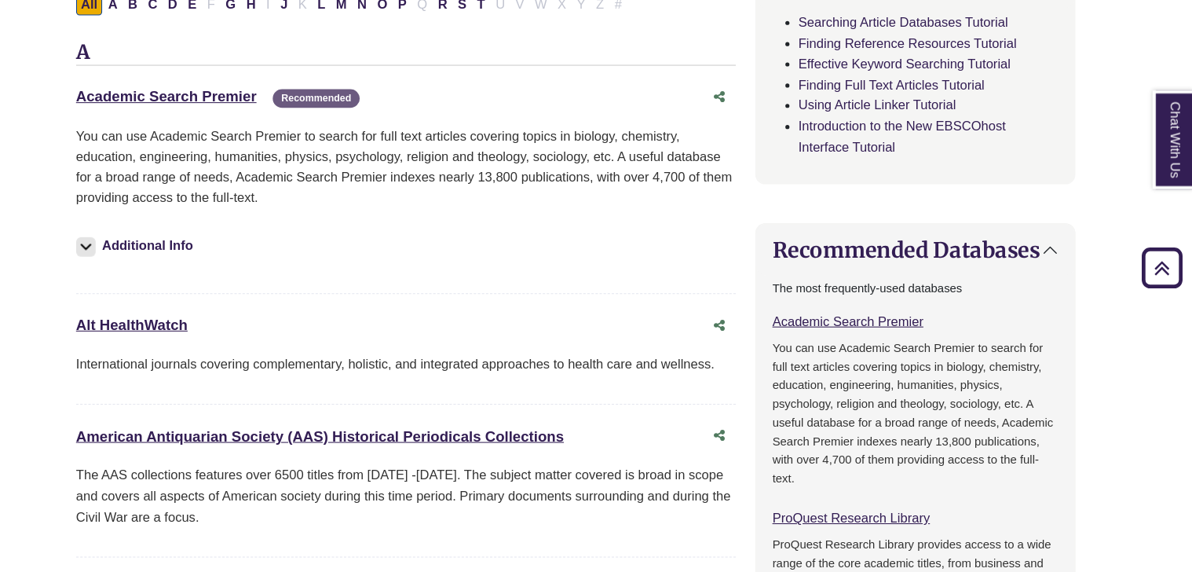
scroll to position [562, 0]
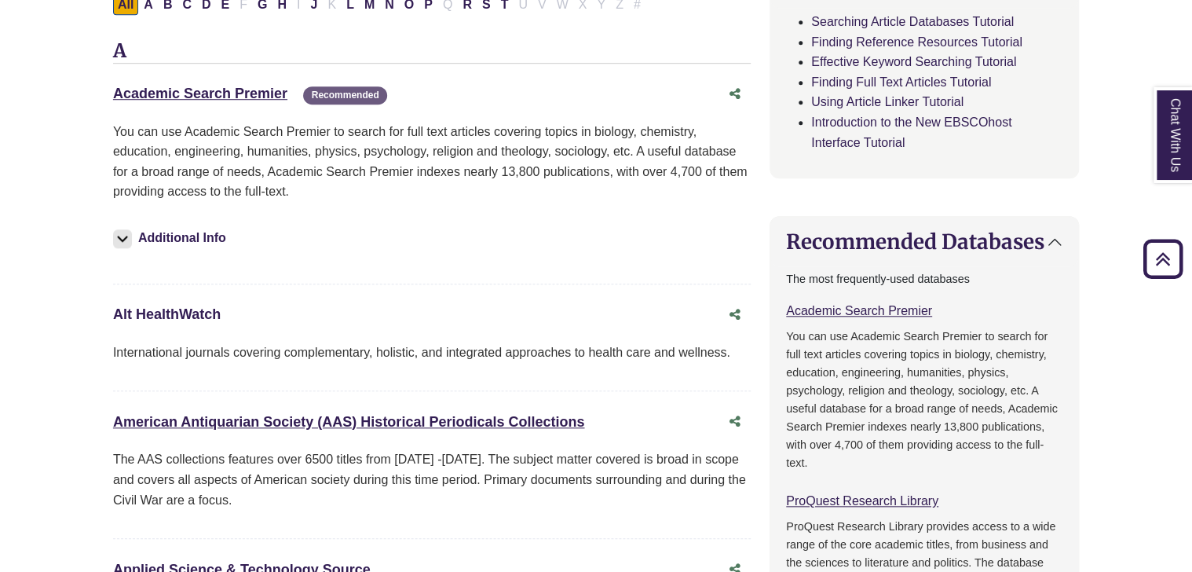
click at [196, 308] on link "Alt HealthWatch This link opens in a new window" at bounding box center [167, 314] width 108 height 16
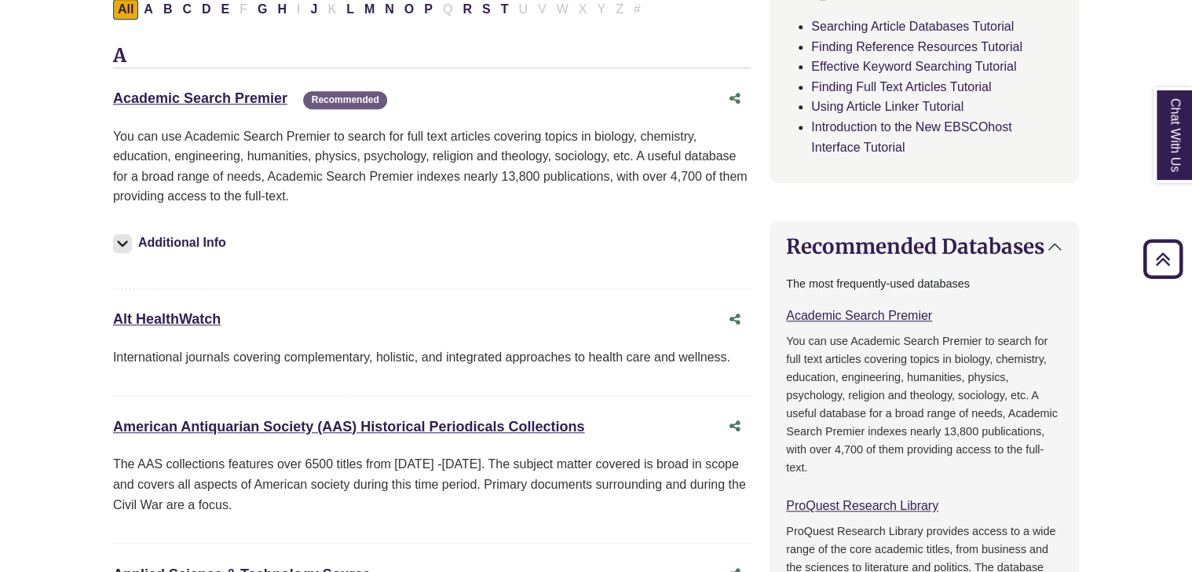
scroll to position [0, 0]
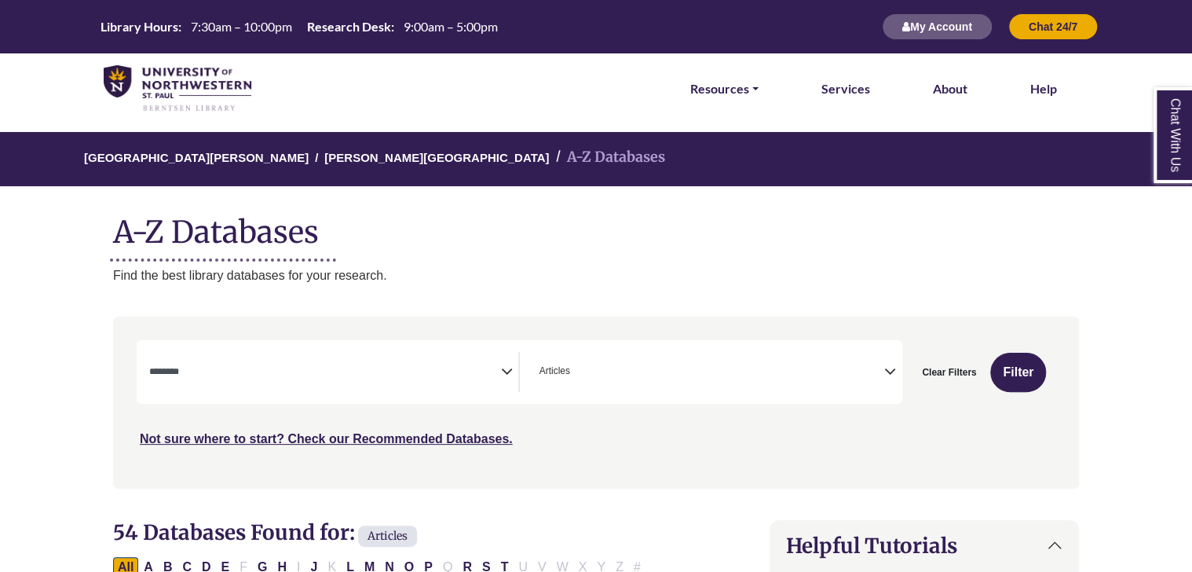
click at [235, 92] on img at bounding box center [178, 88] width 148 height 47
